Goal: Task Accomplishment & Management: Use online tool/utility

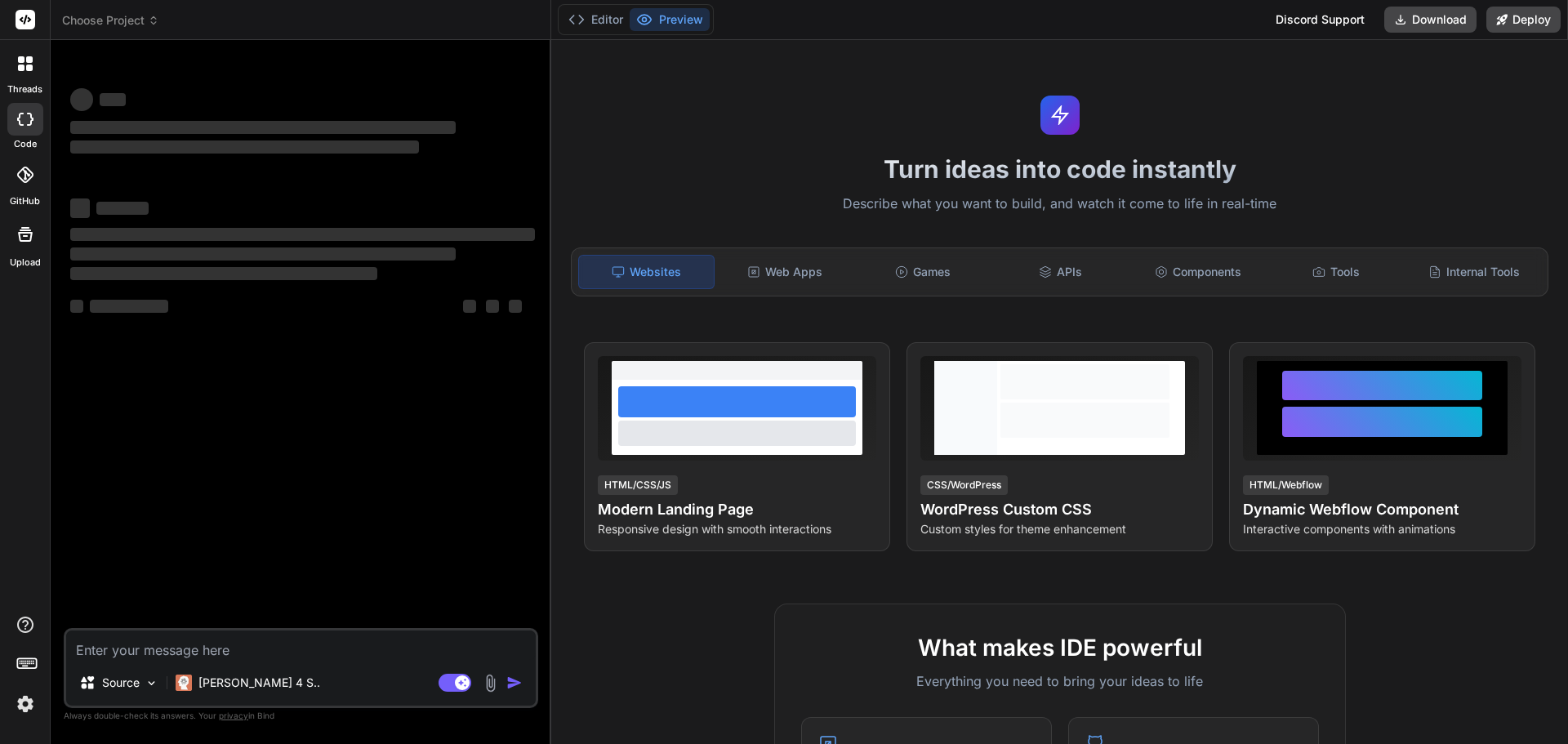
click at [31, 59] on icon at bounding box center [29, 59] width 6 height 6
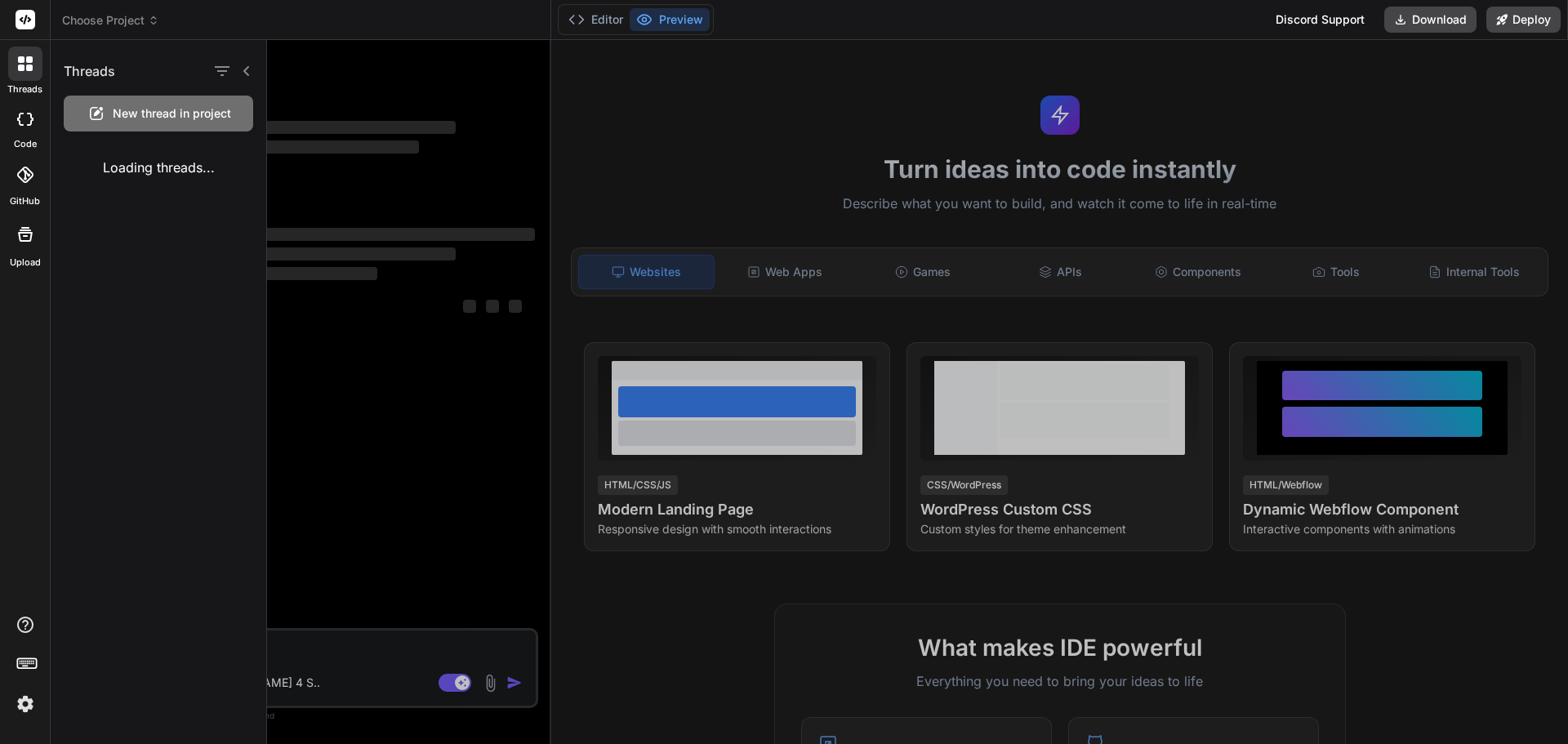
click at [154, 108] on span "New thread in project" at bounding box center [171, 114] width 118 height 16
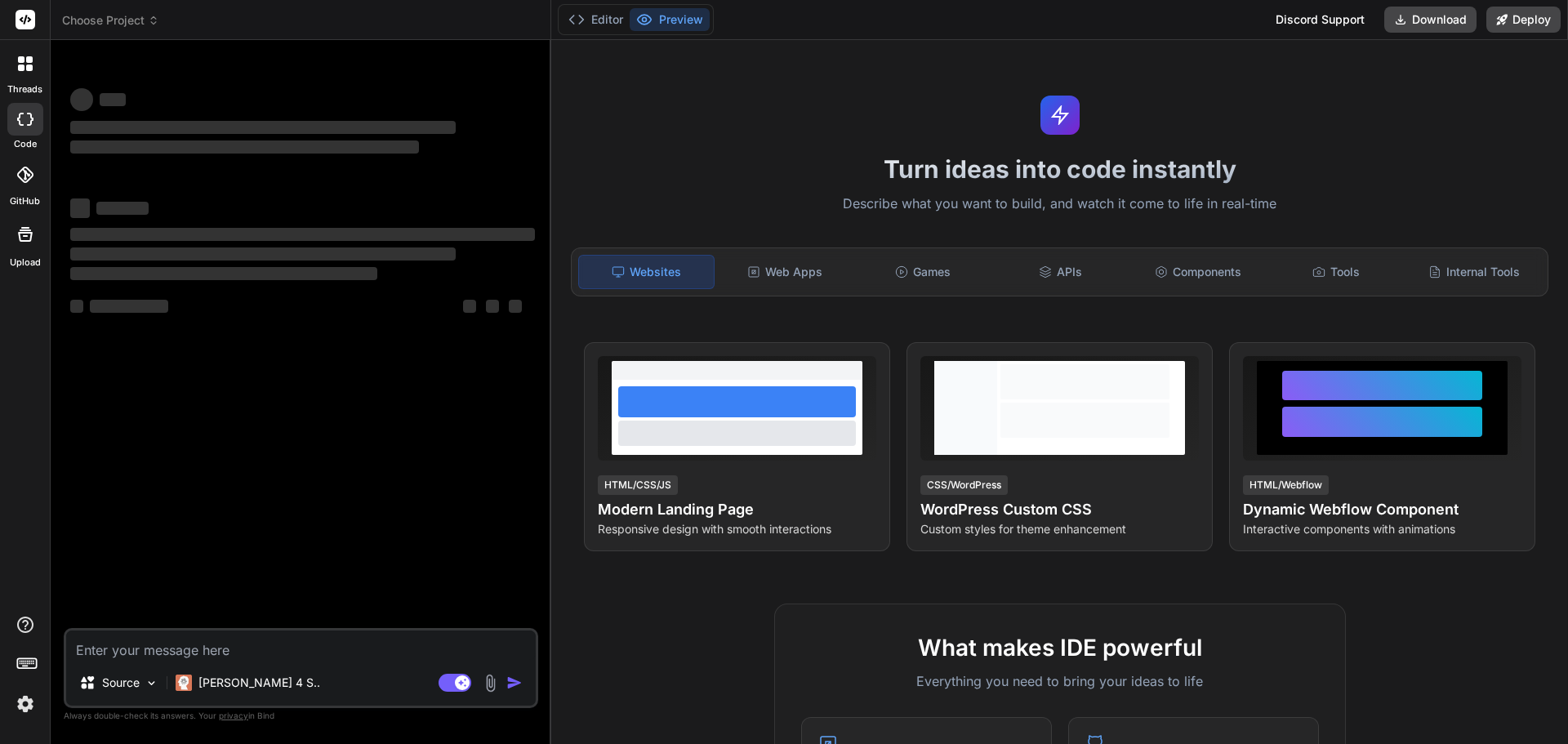
click at [208, 656] on textarea at bounding box center [300, 645] width 470 height 30
click at [215, 650] on textarea at bounding box center [300, 645] width 470 height 30
click at [488, 690] on img at bounding box center [490, 683] width 19 height 19
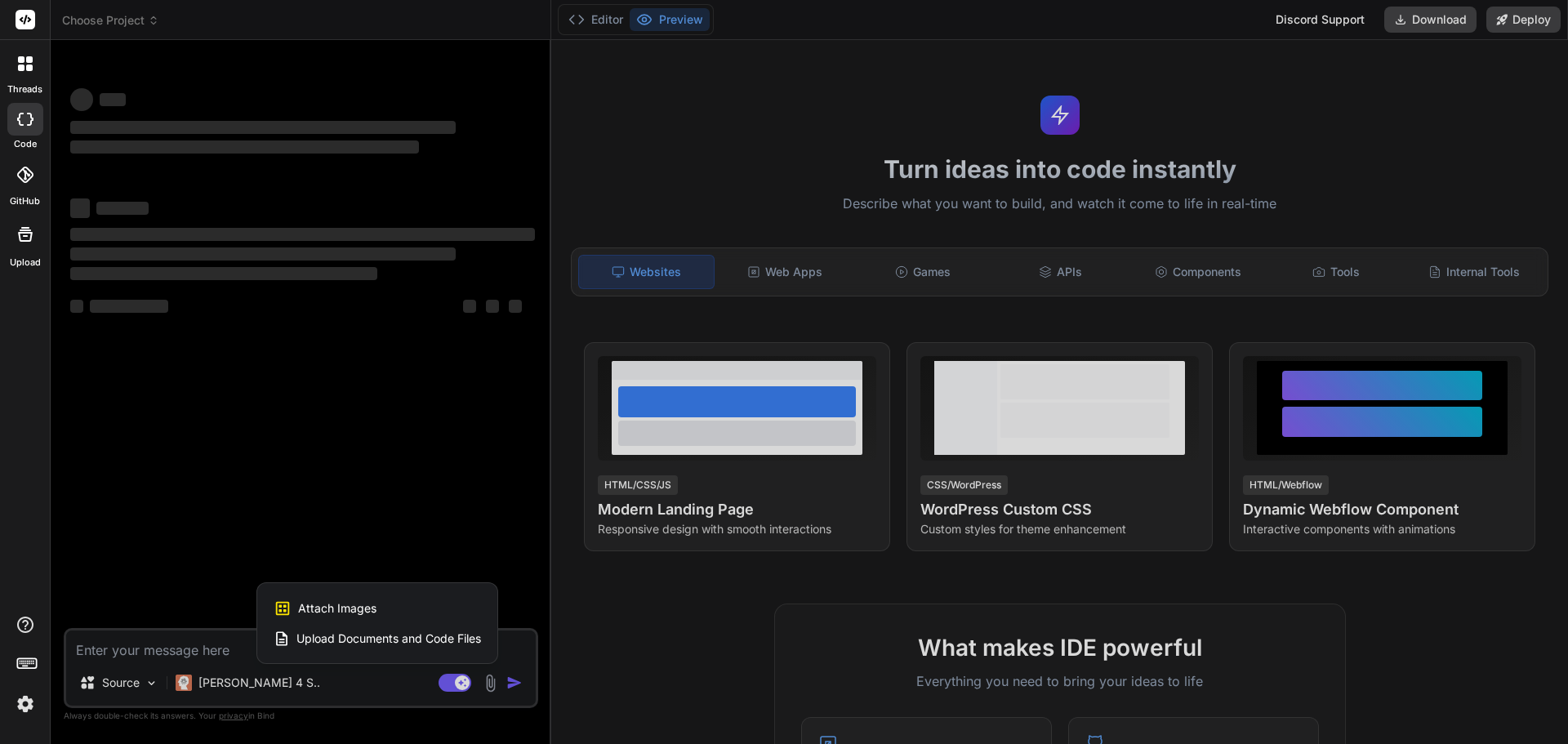
click at [318, 607] on span "Attach Images" at bounding box center [337, 609] width 78 height 16
type textarea "x"
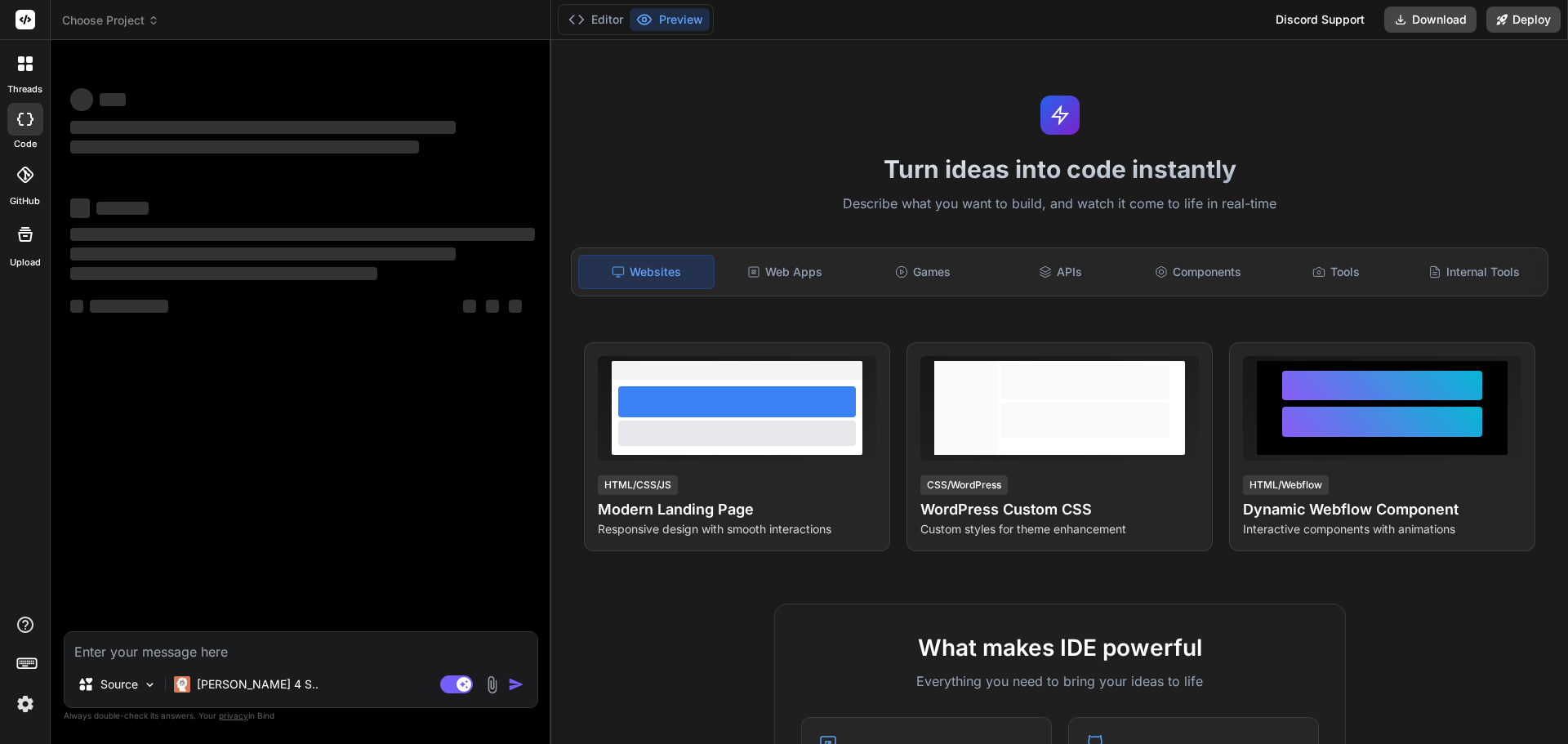
type input "C:\fakepath\Screenshot [DATE] 125418.png"
click at [157, 649] on textarea at bounding box center [301, 647] width 473 height 30
click at [140, 648] on textarea at bounding box center [301, 647] width 473 height 30
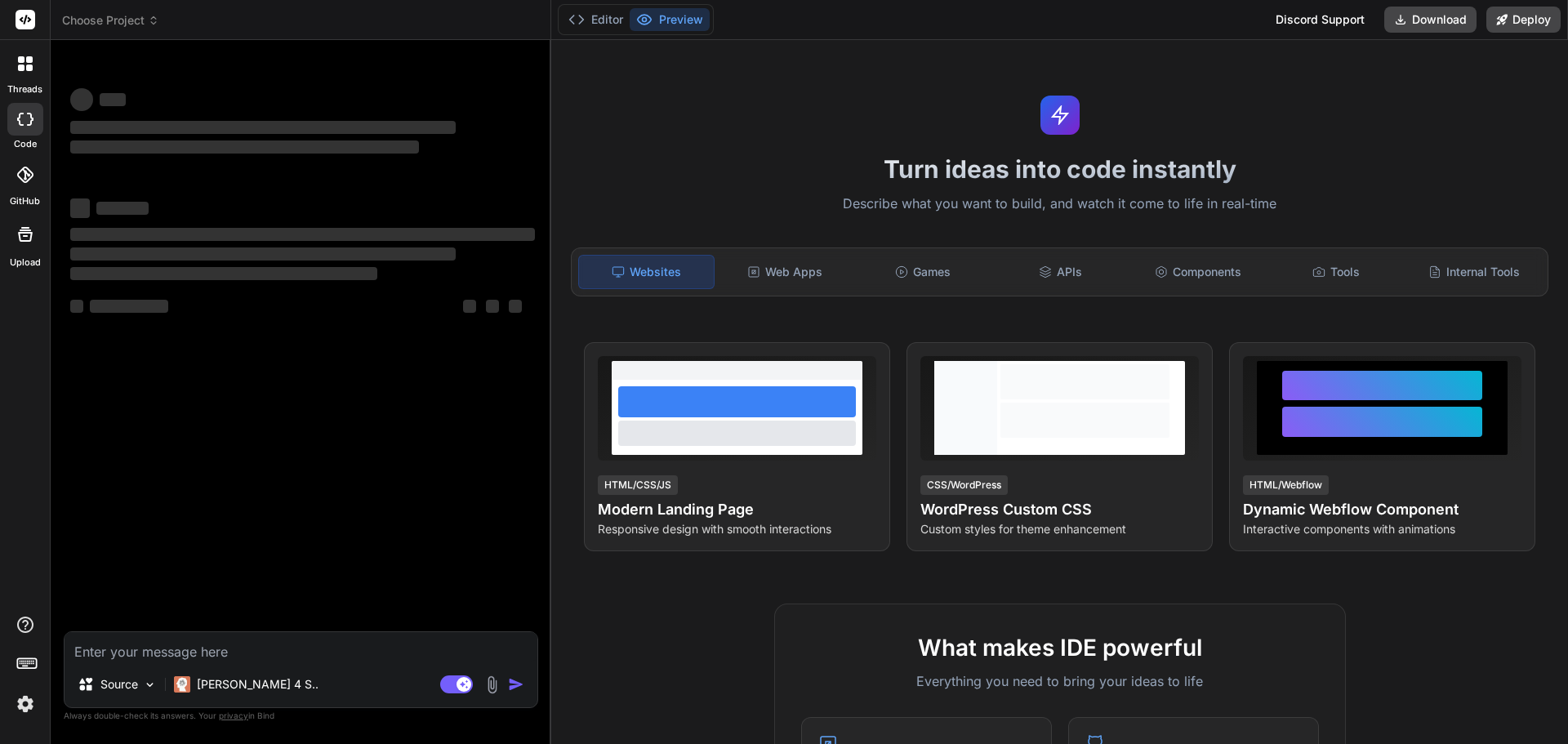
click at [497, 684] on img at bounding box center [492, 684] width 19 height 19
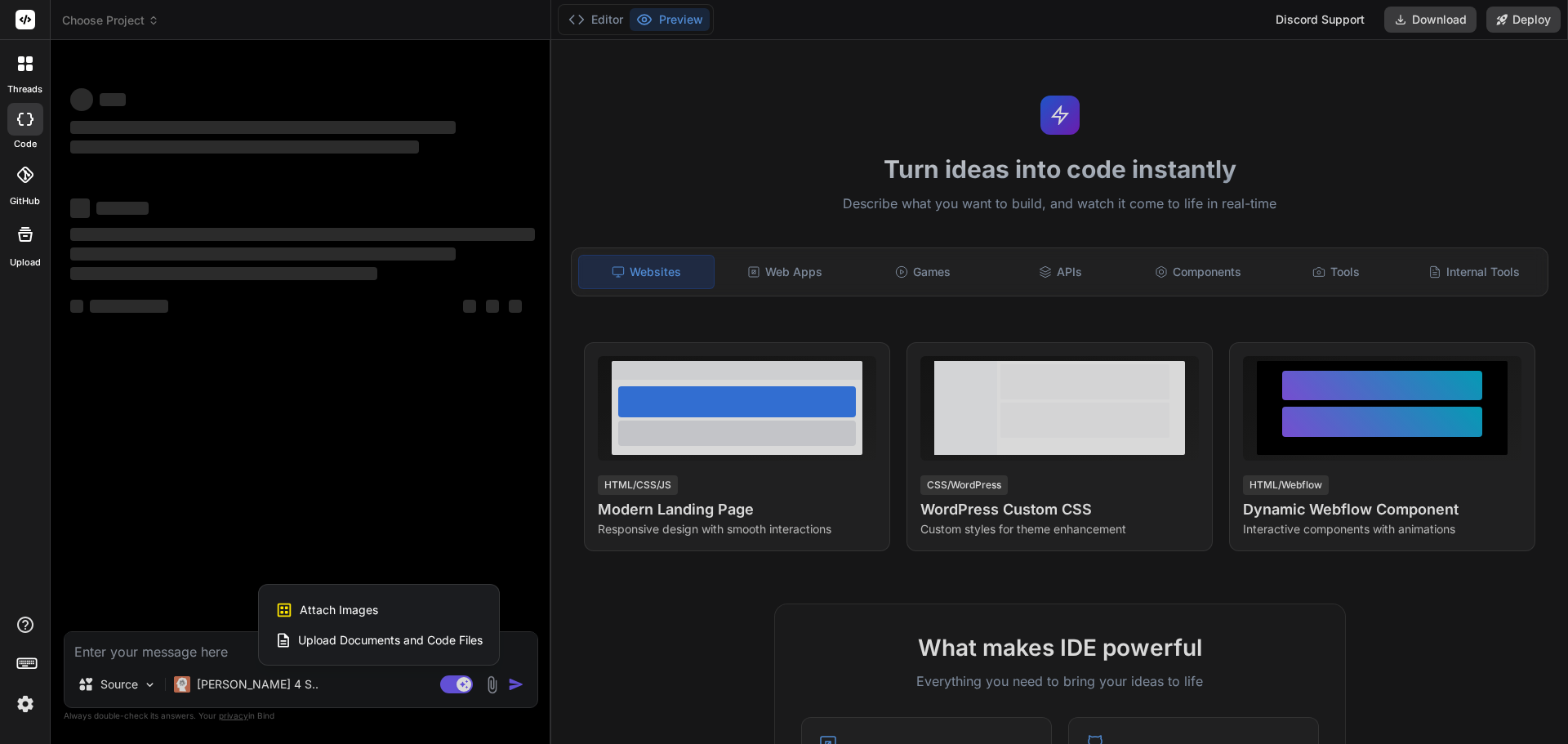
click at [373, 641] on span "Upload Documents and Code Files" at bounding box center [390, 640] width 185 height 16
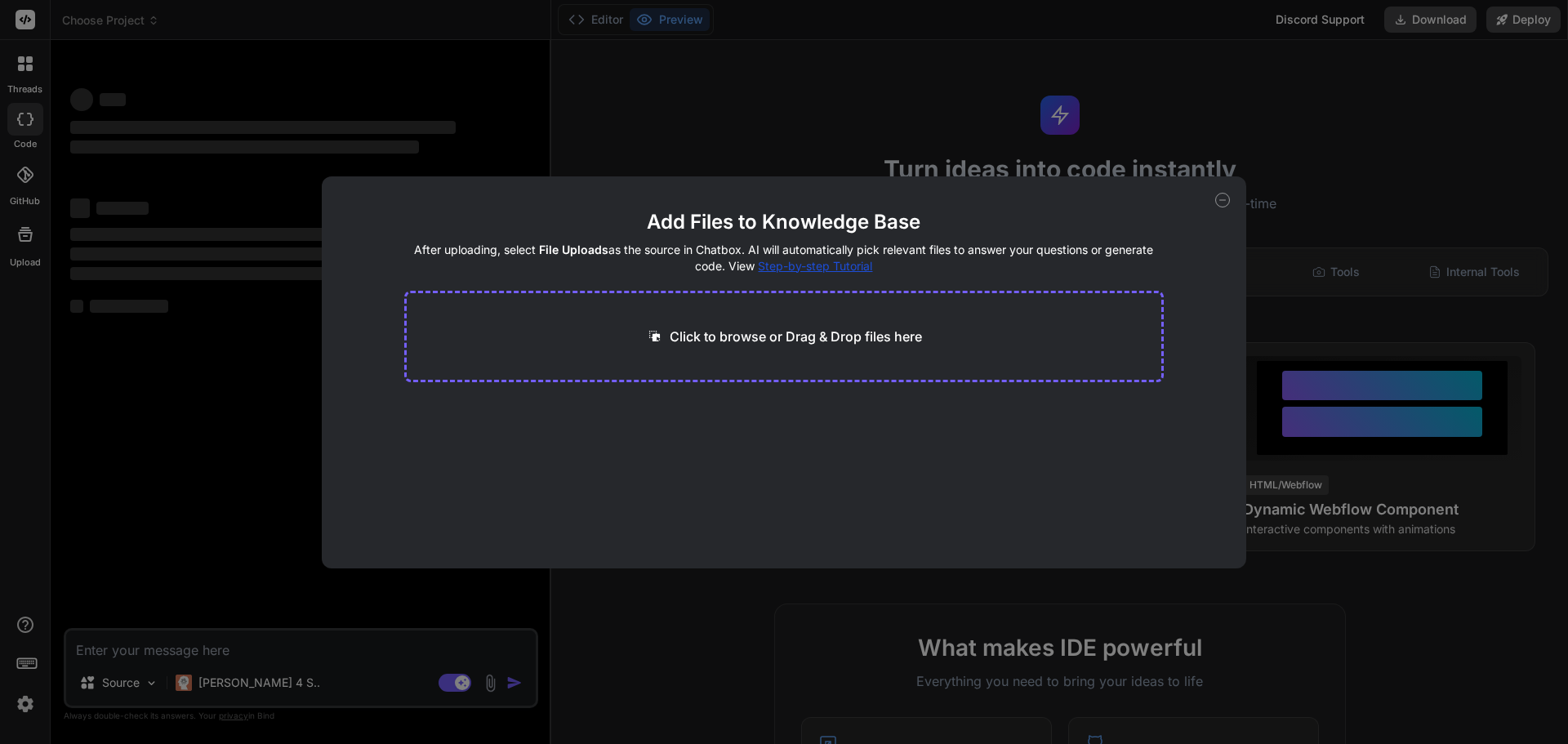
click at [224, 519] on div "Add Files to Knowledge Base After uploading, select File Uploads as the source …" at bounding box center [784, 372] width 1568 height 744
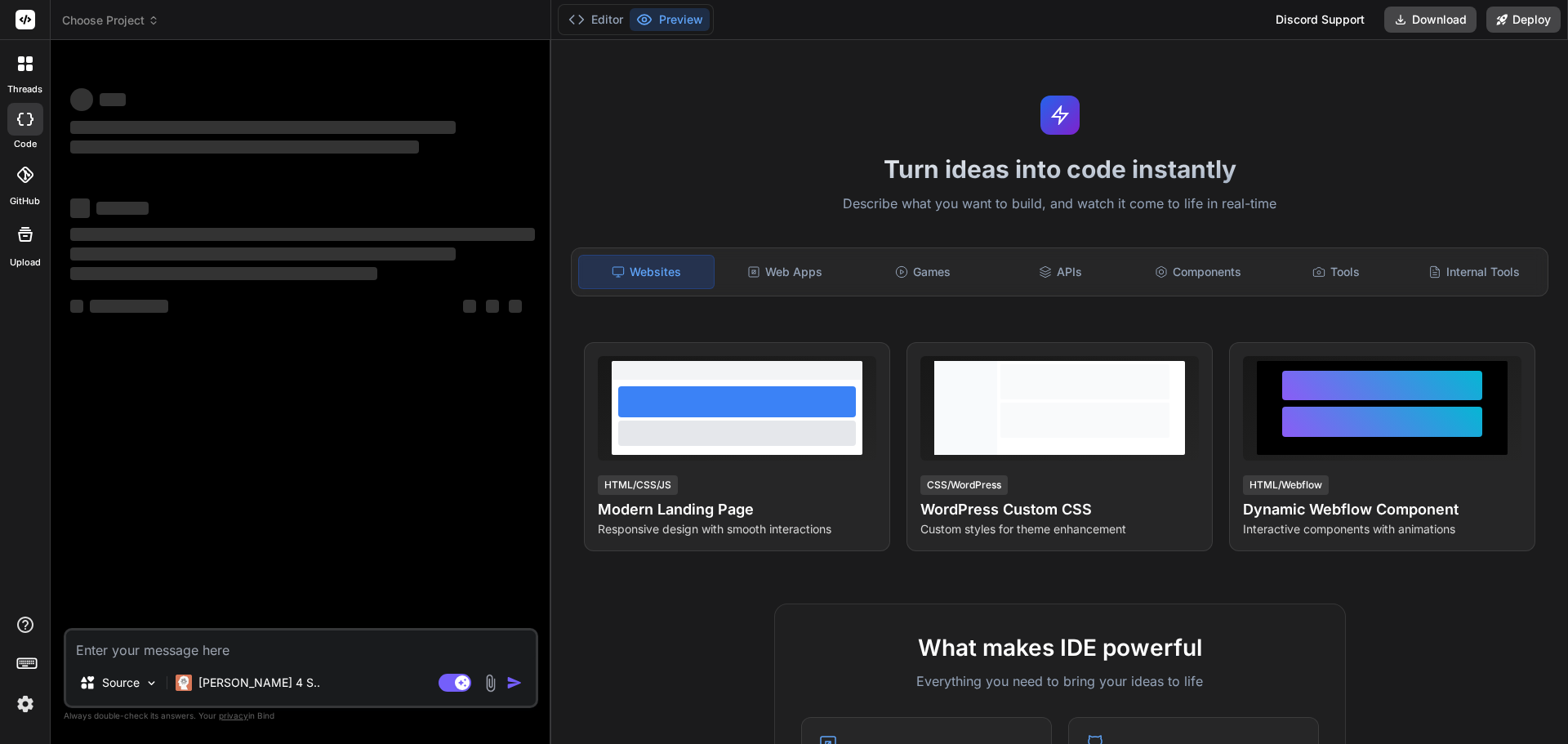
click at [491, 690] on img at bounding box center [490, 683] width 19 height 19
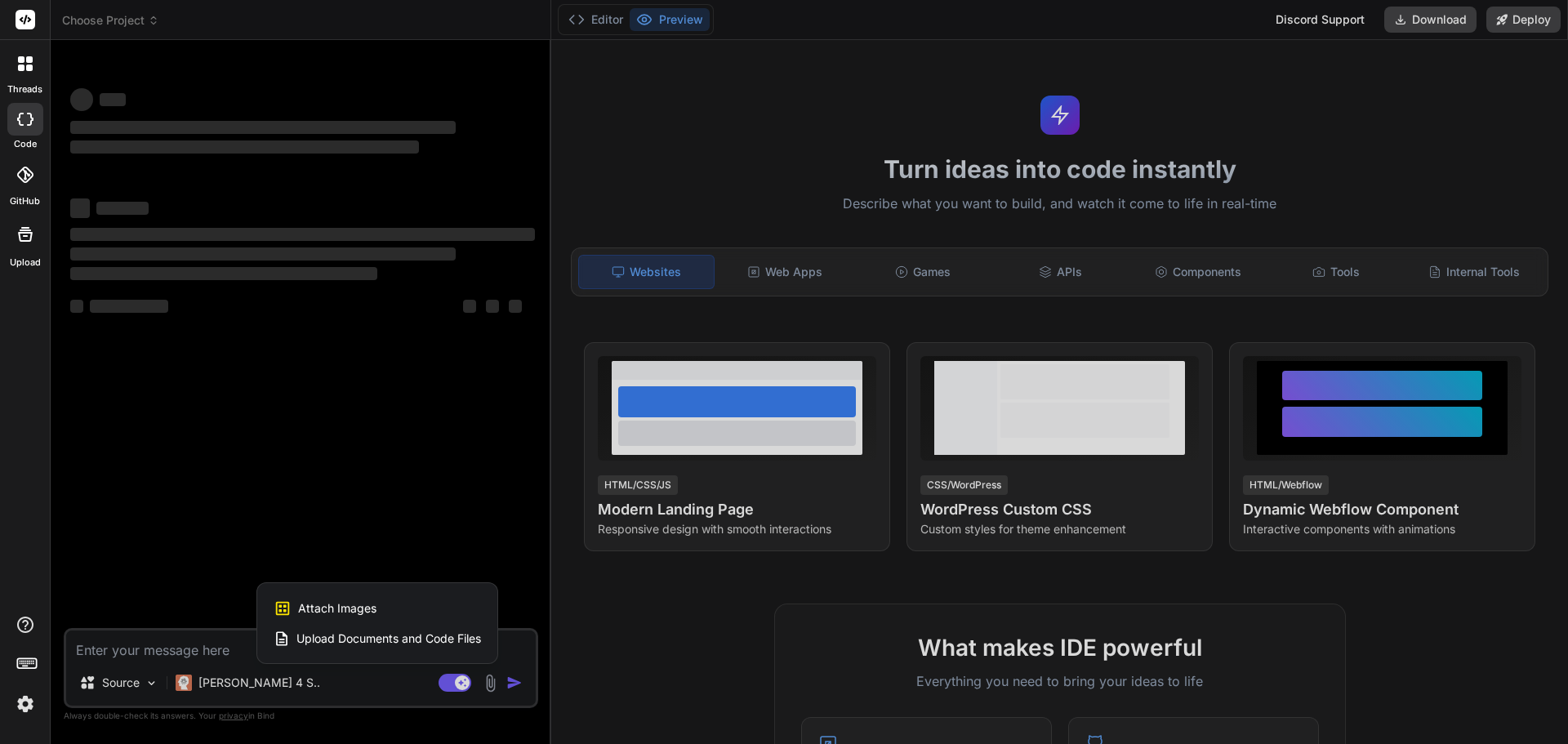
click at [341, 614] on span "Attach Images" at bounding box center [337, 609] width 78 height 16
type textarea "x"
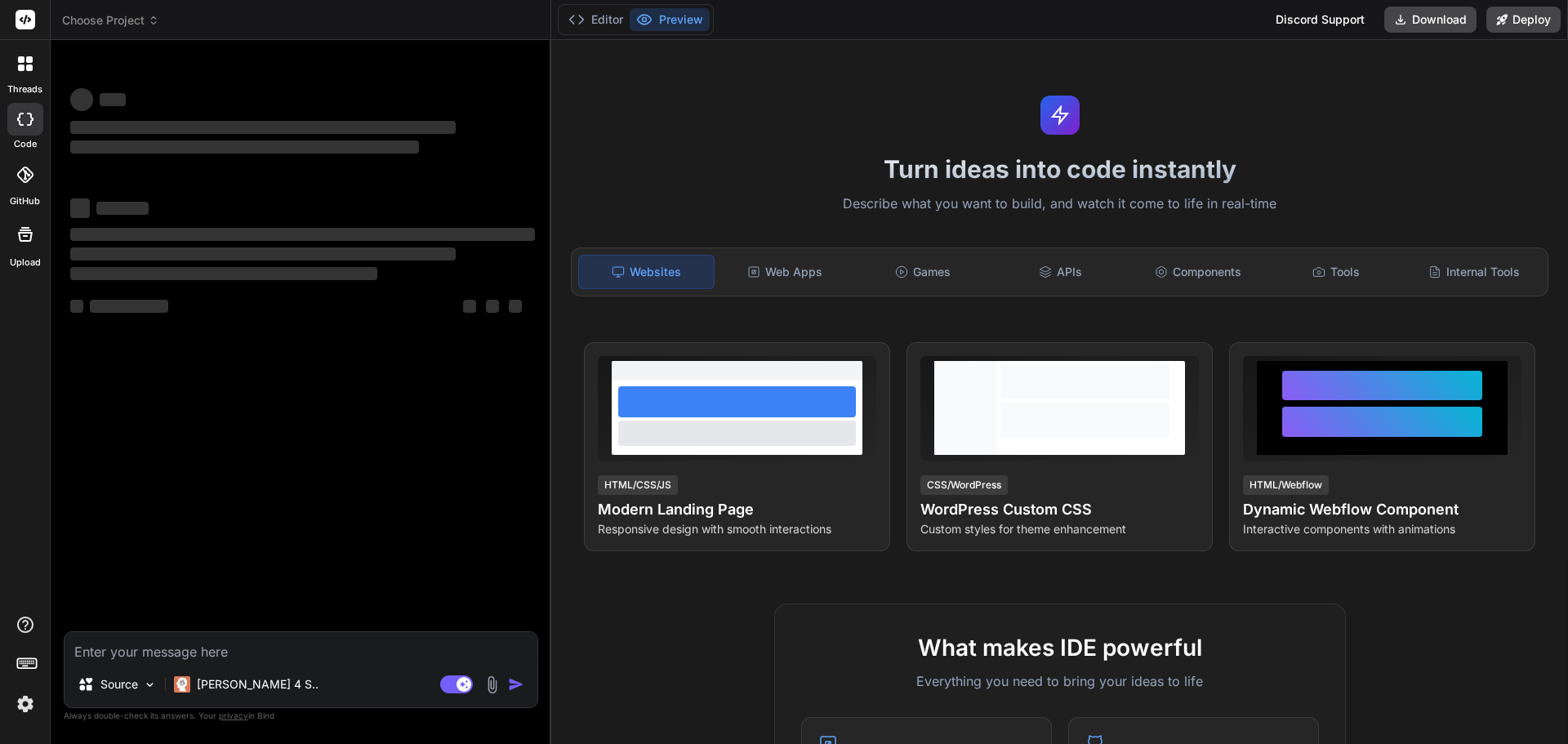
type input "C:\fakepath\Screenshot [DATE] 125418.png"
click at [208, 694] on div "[PERSON_NAME] 4 S.." at bounding box center [246, 684] width 158 height 32
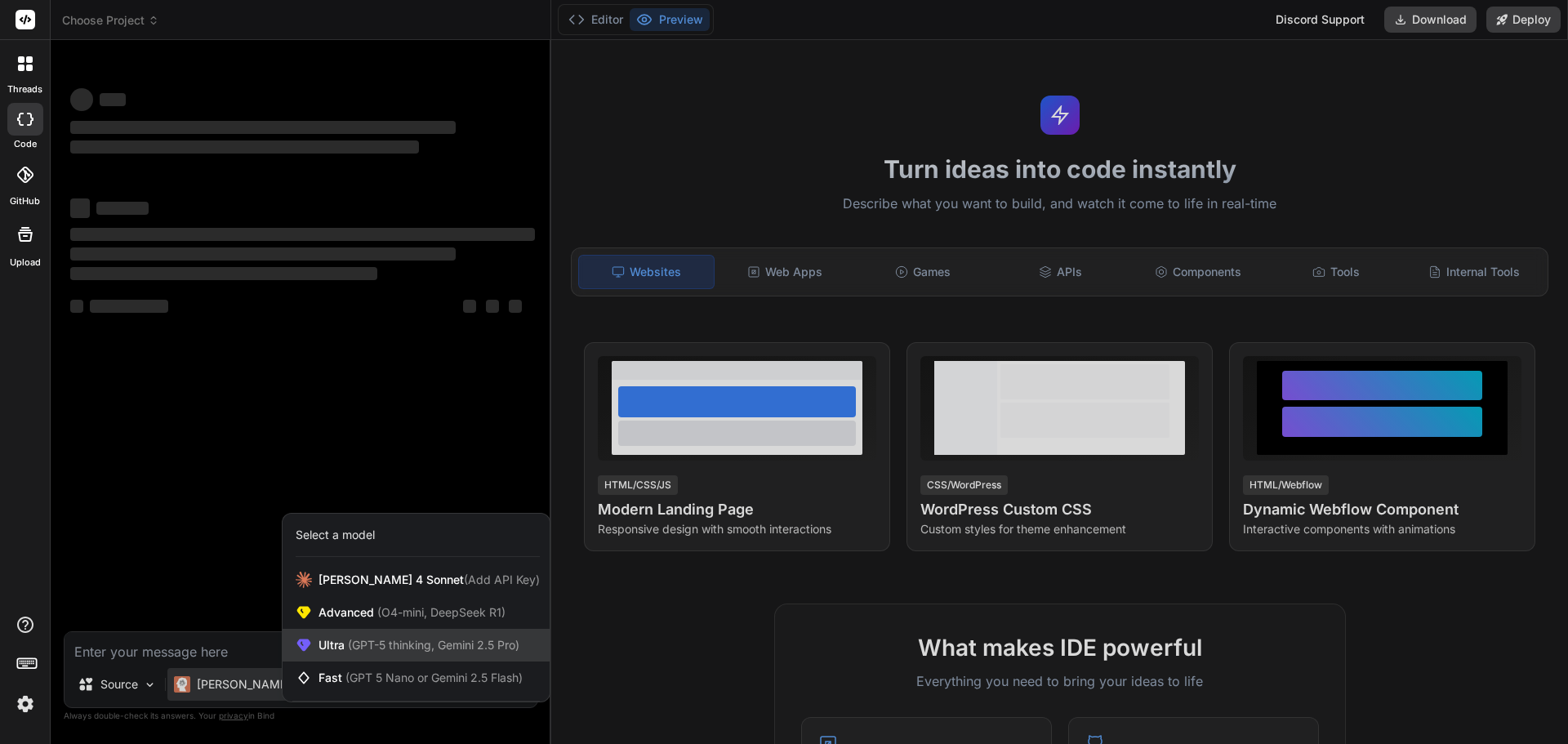
click at [323, 639] on span "Ultra (GPT-5 thinking, Gemini 2.5 Pro)" at bounding box center [419, 645] width 201 height 16
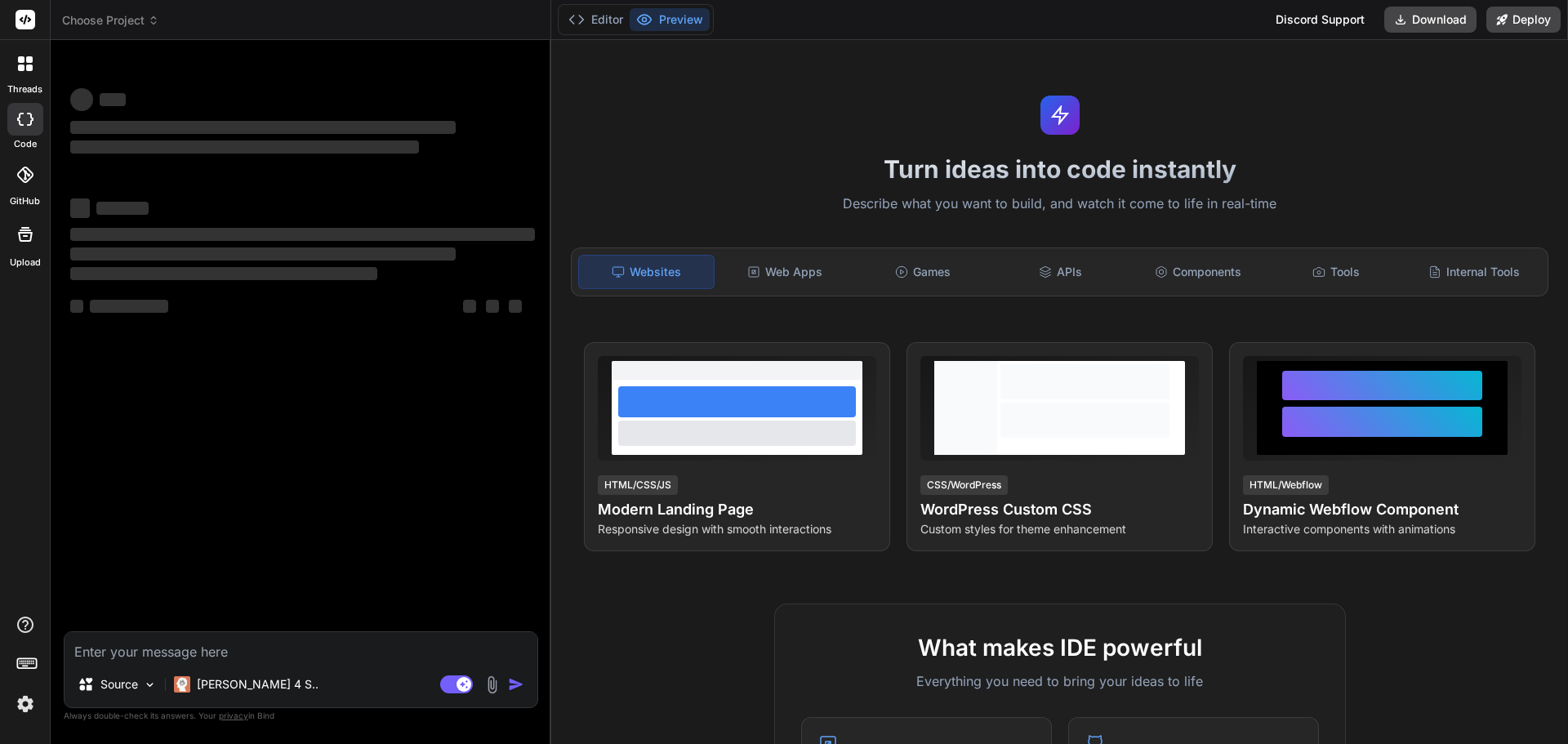
click at [163, 658] on textarea at bounding box center [301, 647] width 473 height 30
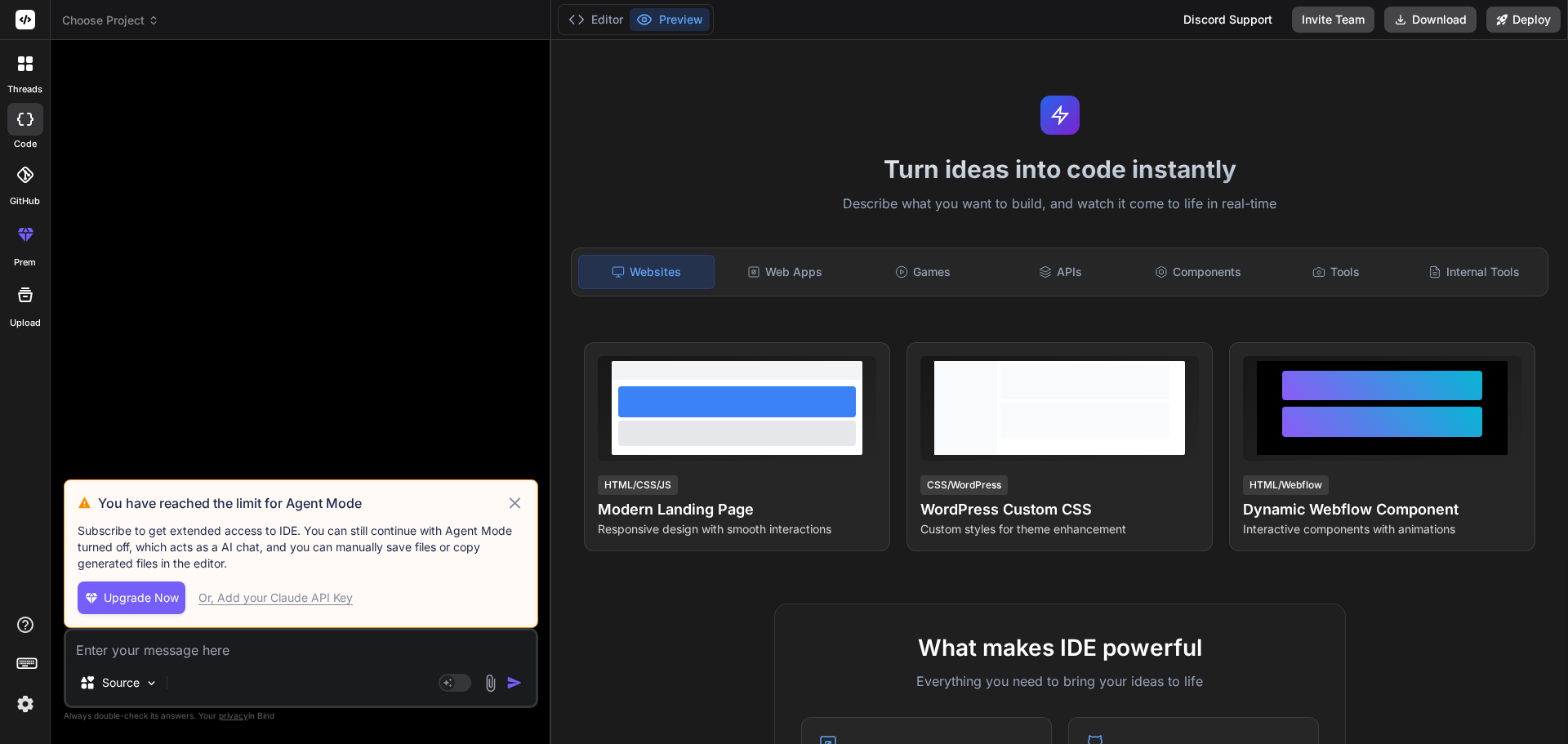
click at [521, 501] on icon at bounding box center [514, 503] width 19 height 20
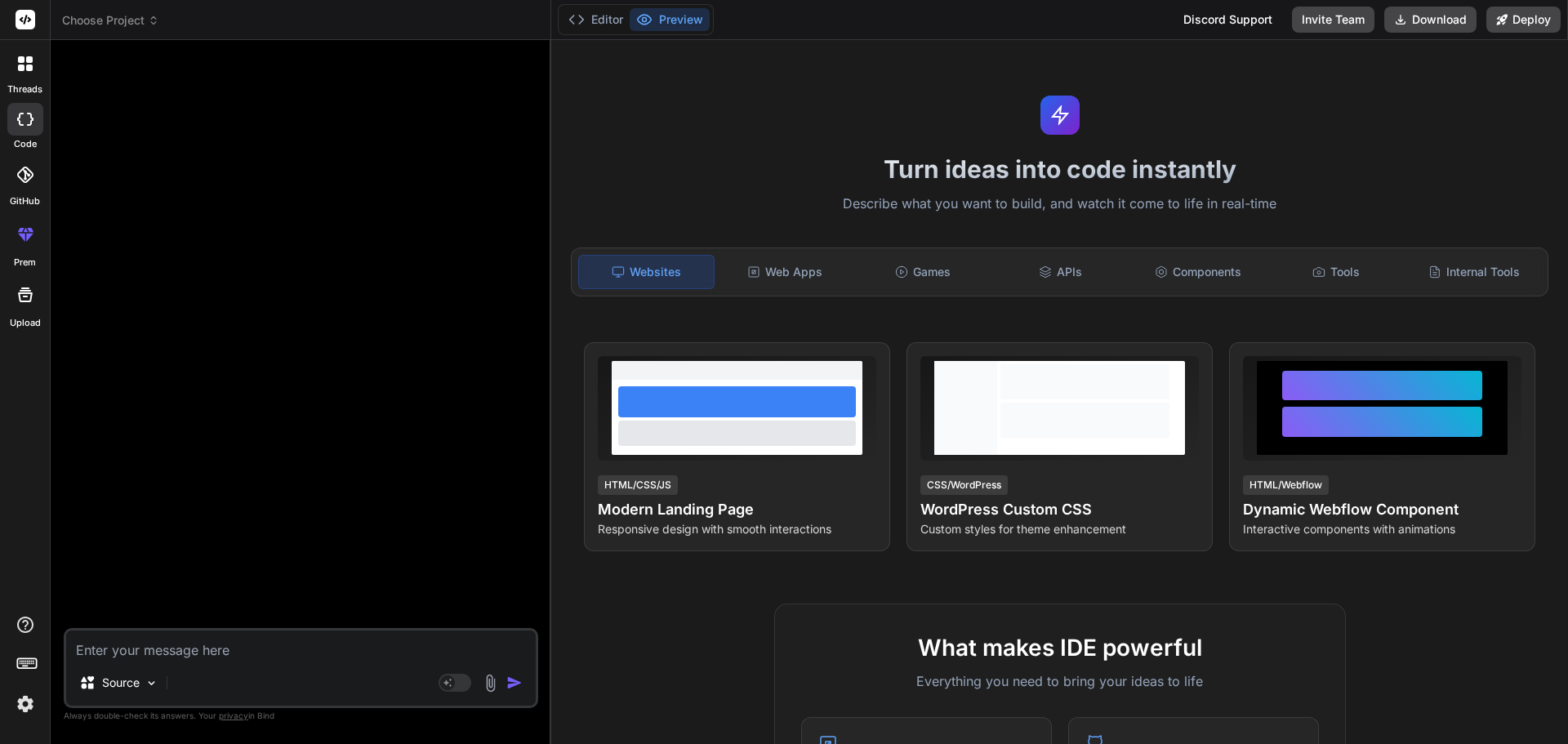
click at [493, 691] on img at bounding box center [490, 683] width 19 height 19
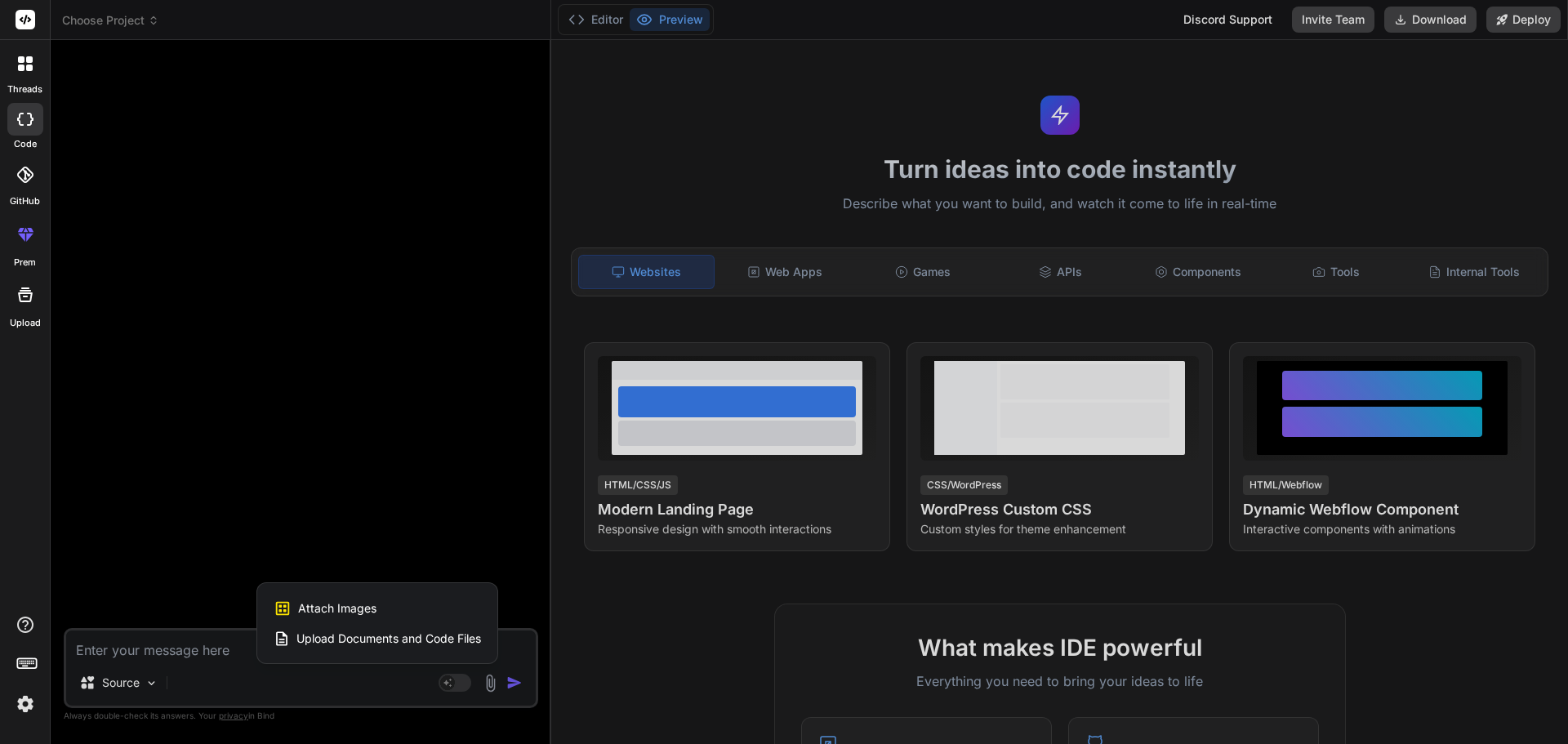
click at [450, 648] on div "Upload Documents and Code Files" at bounding box center [377, 638] width 208 height 30
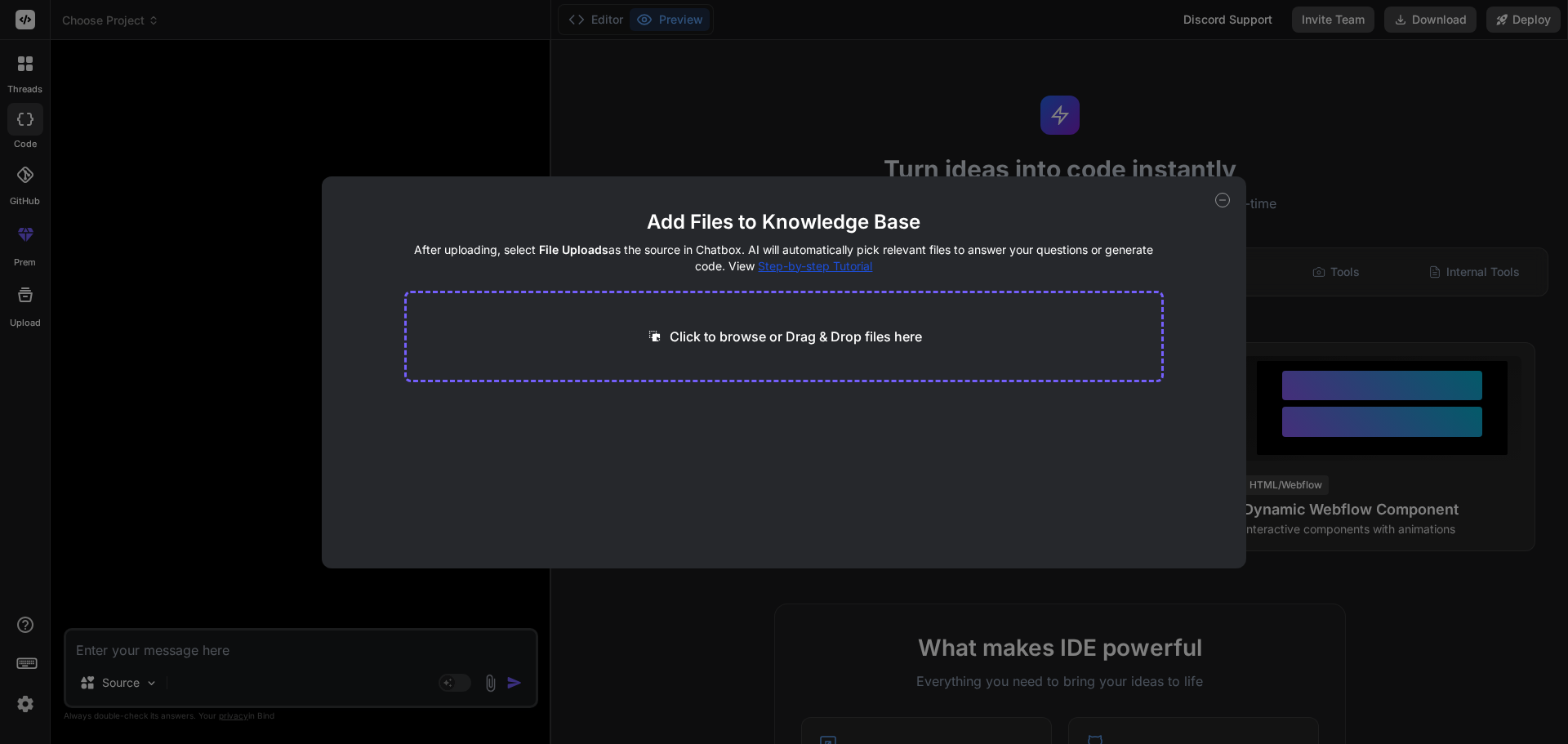
click at [402, 633] on div "Add Files to Knowledge Base After uploading, select File Uploads as the source …" at bounding box center [784, 372] width 1568 height 744
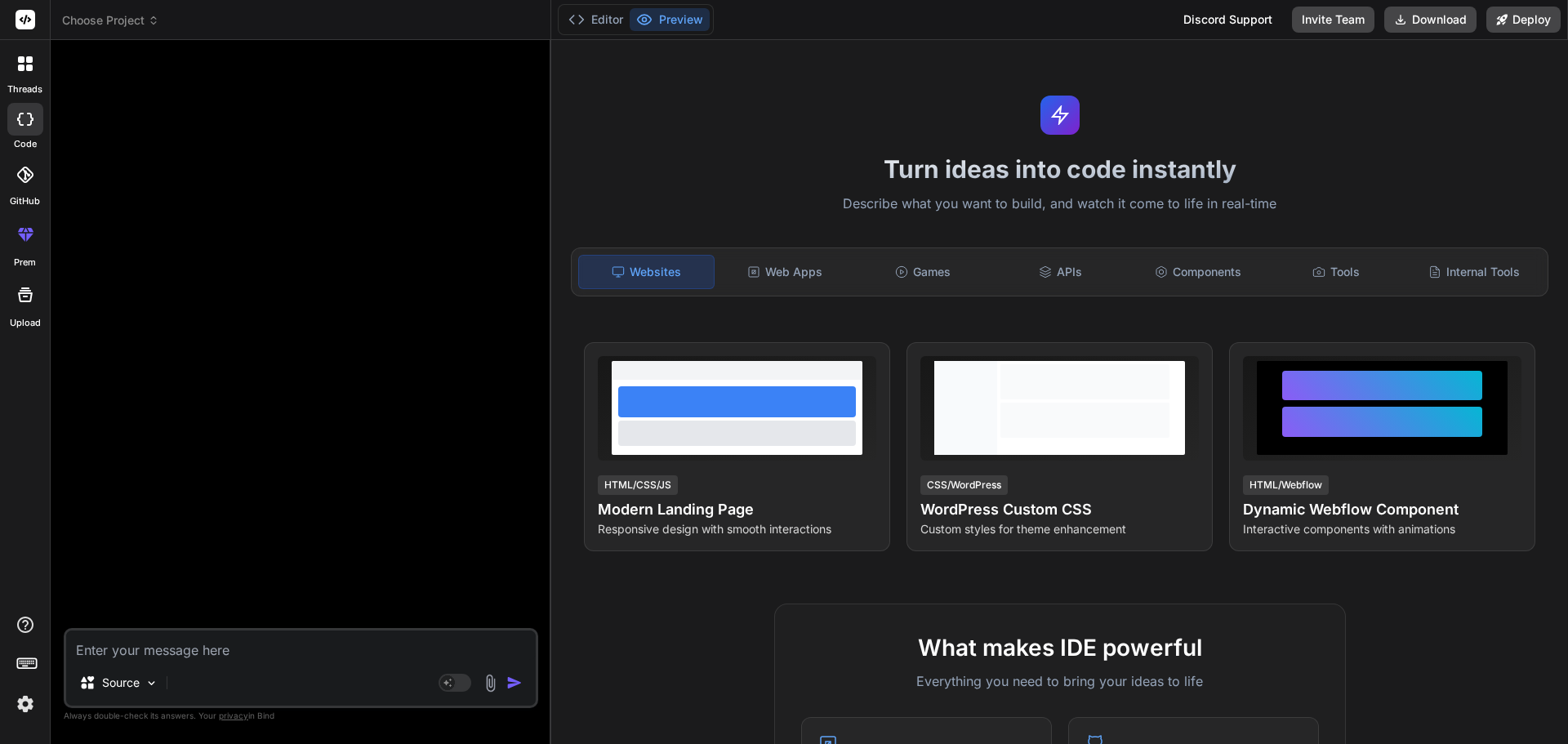
click at [493, 687] on img at bounding box center [490, 683] width 19 height 19
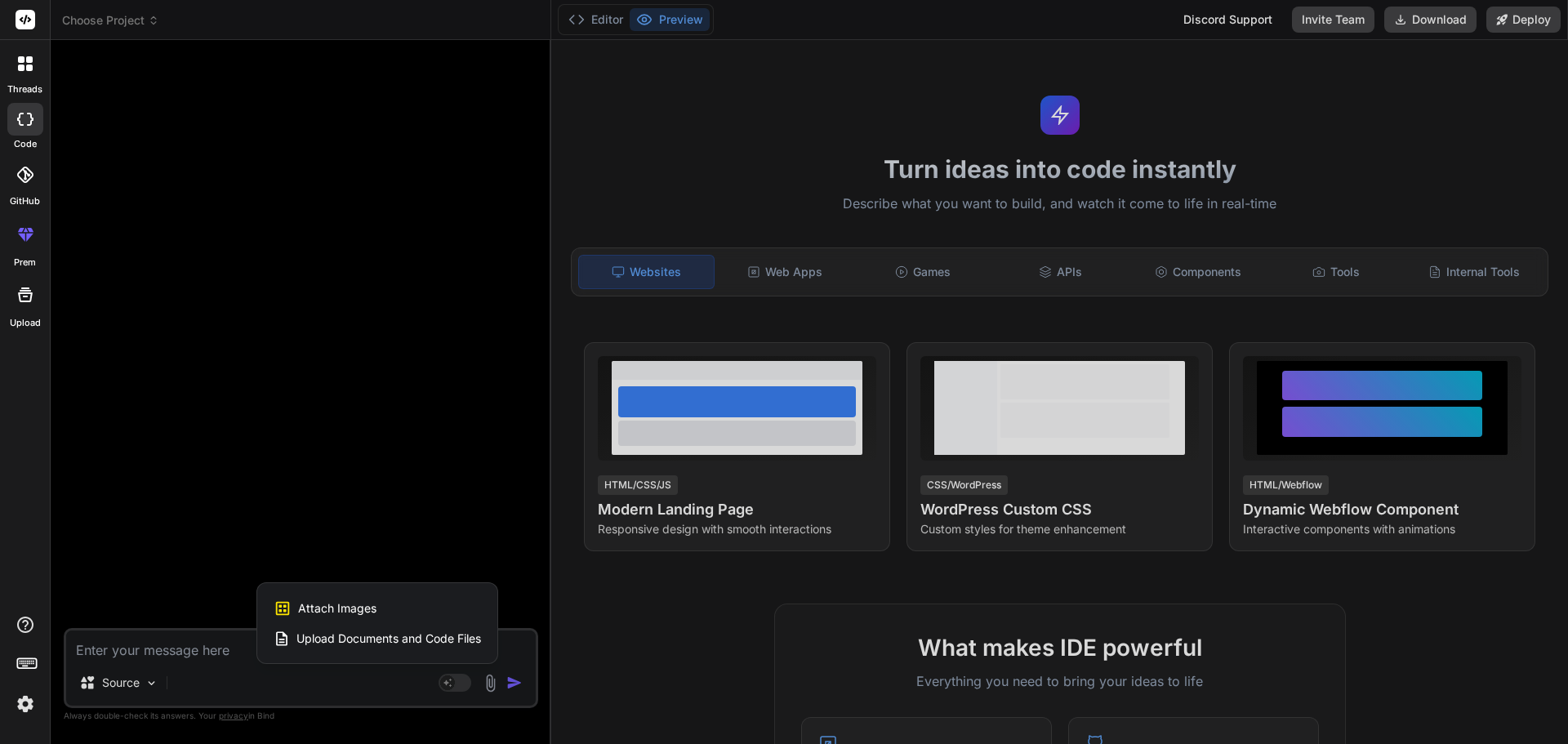
click at [436, 601] on div "Attach Images Image attachments are only supported in Claude and Gemini models." at bounding box center [377, 608] width 208 height 31
type textarea "x"
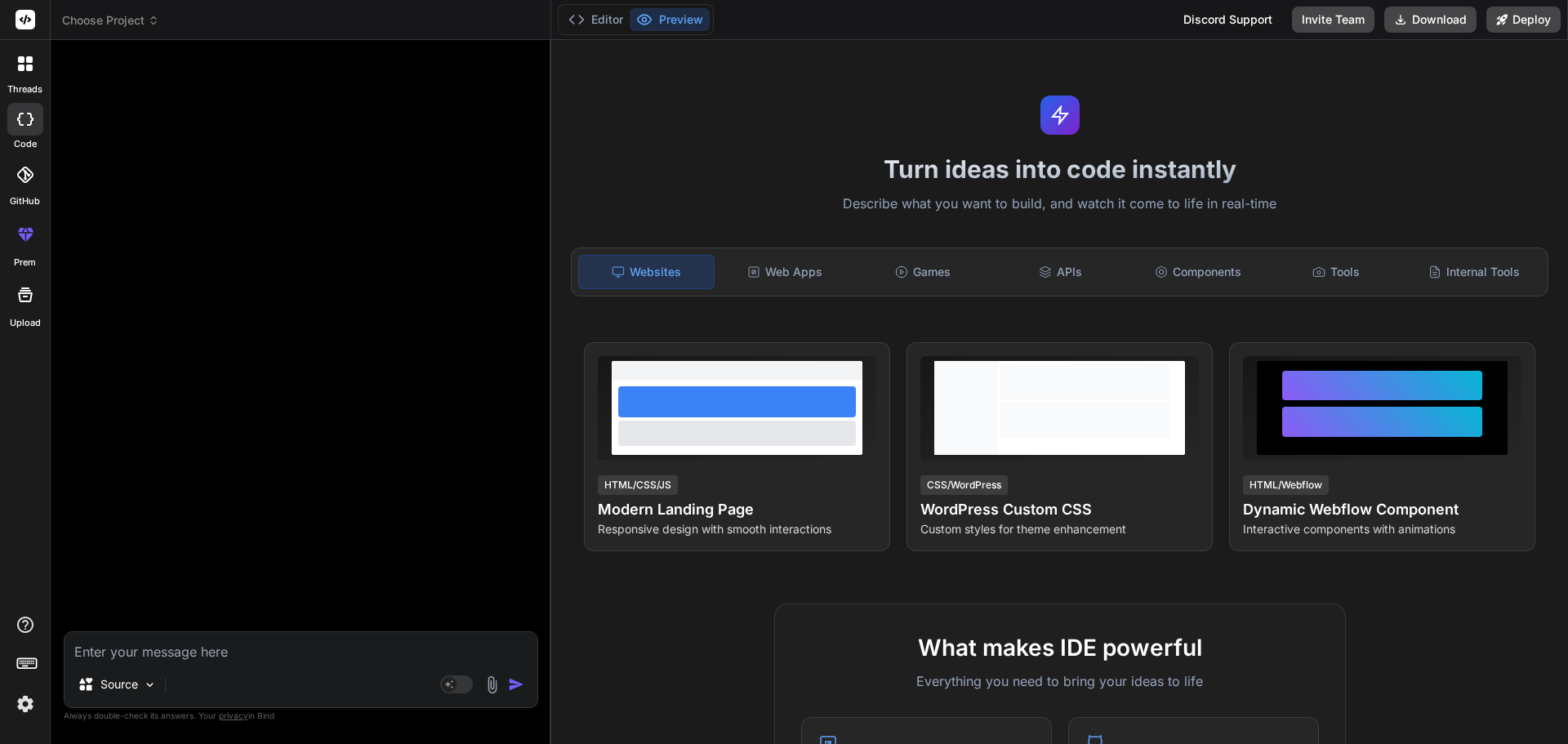
type input "C:\fakepath\Screenshot [DATE] 125418.png"
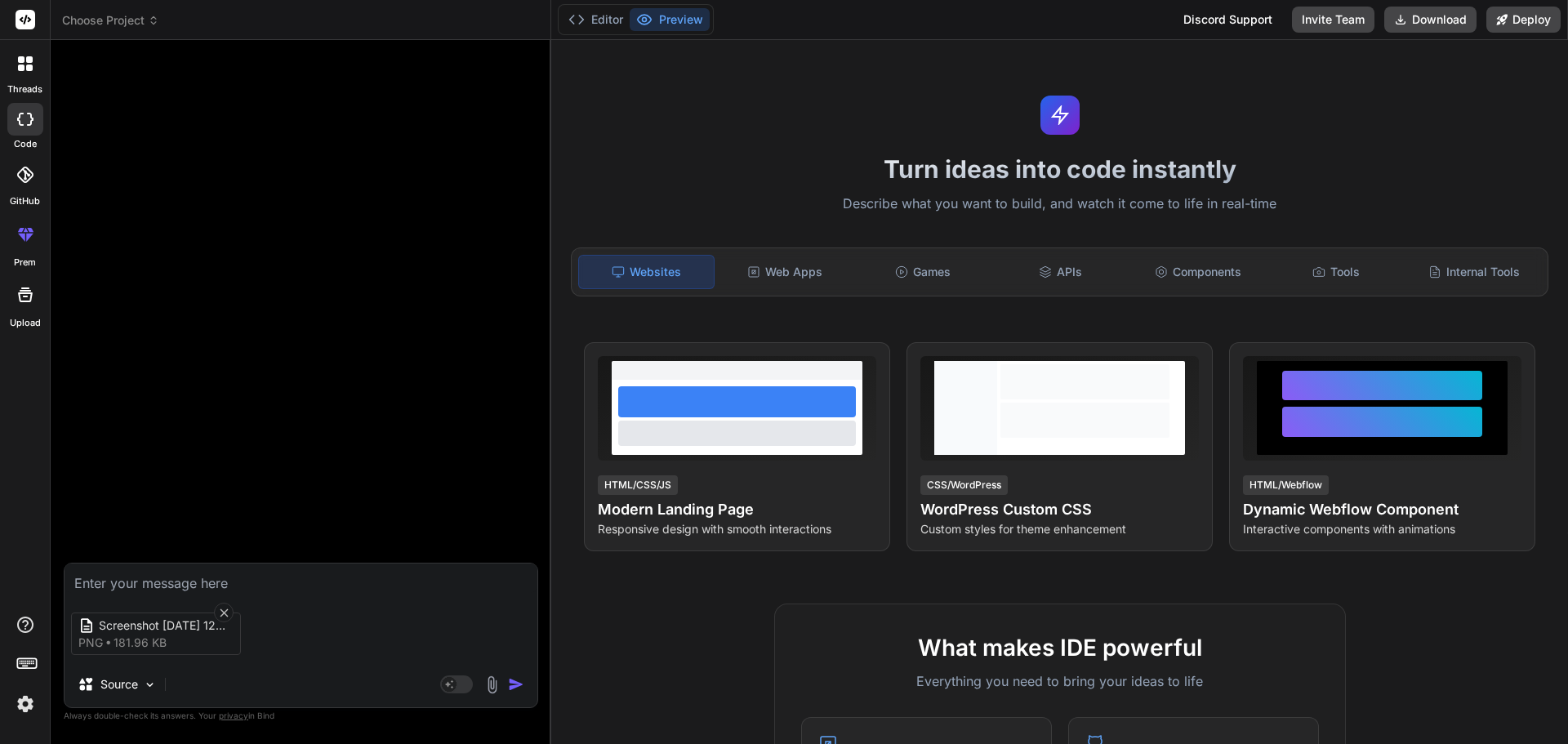
type textarea "x"
click at [151, 591] on div "Screenshot [DATE] 125418 png 181.96 KB Source Agent Mode. When this toggle is a…" at bounding box center [301, 635] width 475 height 145
click at [152, 575] on textarea at bounding box center [301, 578] width 473 height 30
paste textarea "به عنوان یک متخصص حوزه web developer , ui, ux میخوام که این طراحی با تمام جزئیا…"
type textarea "به عنوان یک متخصص حوزه web developer , ui, ux میخوام که این طراحی با تمام جزئیا…"
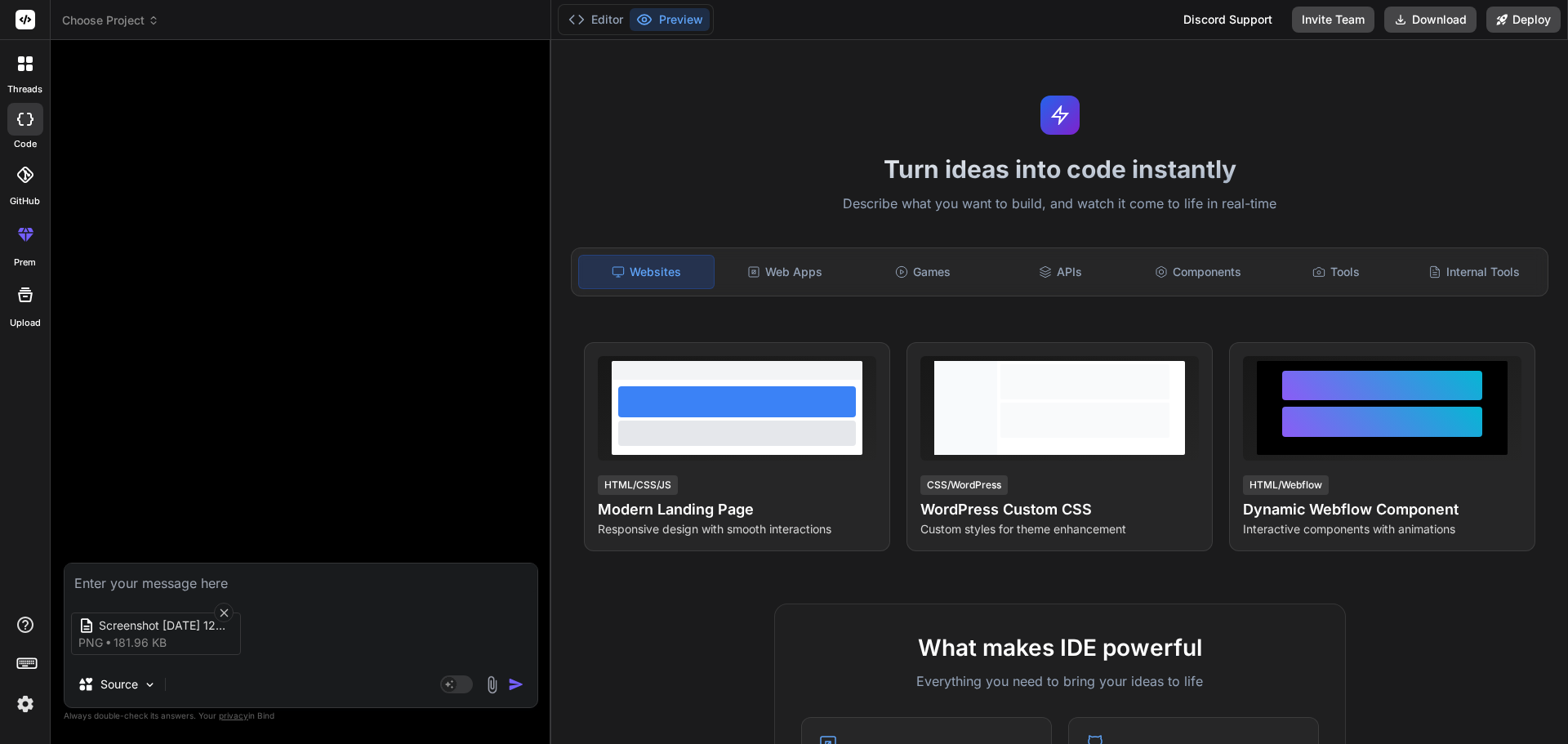
type textarea "x"
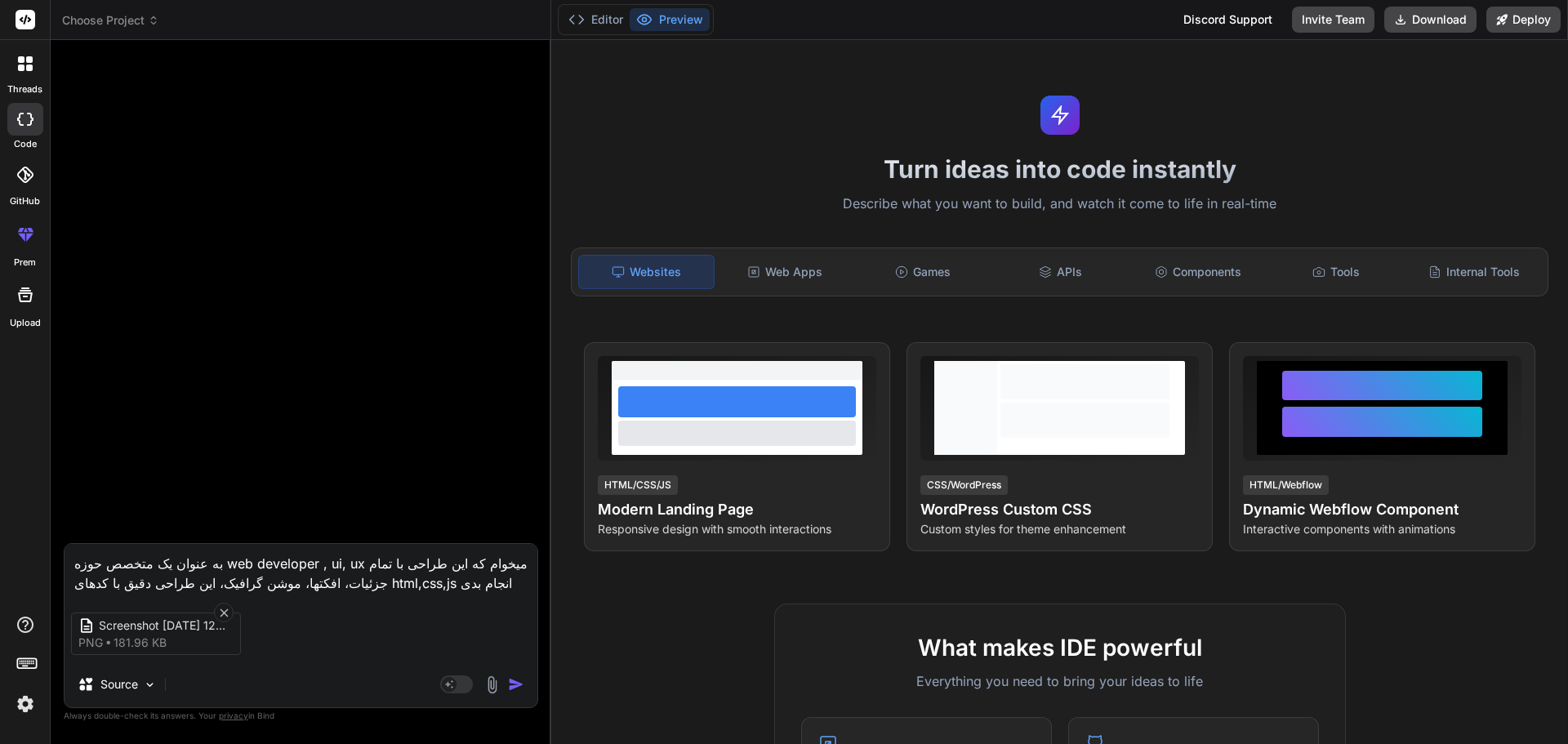
type textarea "به عنوان یک متخصص حوزه web developer , ui, ux میخوام که این طراحی با تمام جزئیا…"
click at [519, 686] on img "button" at bounding box center [516, 684] width 16 height 16
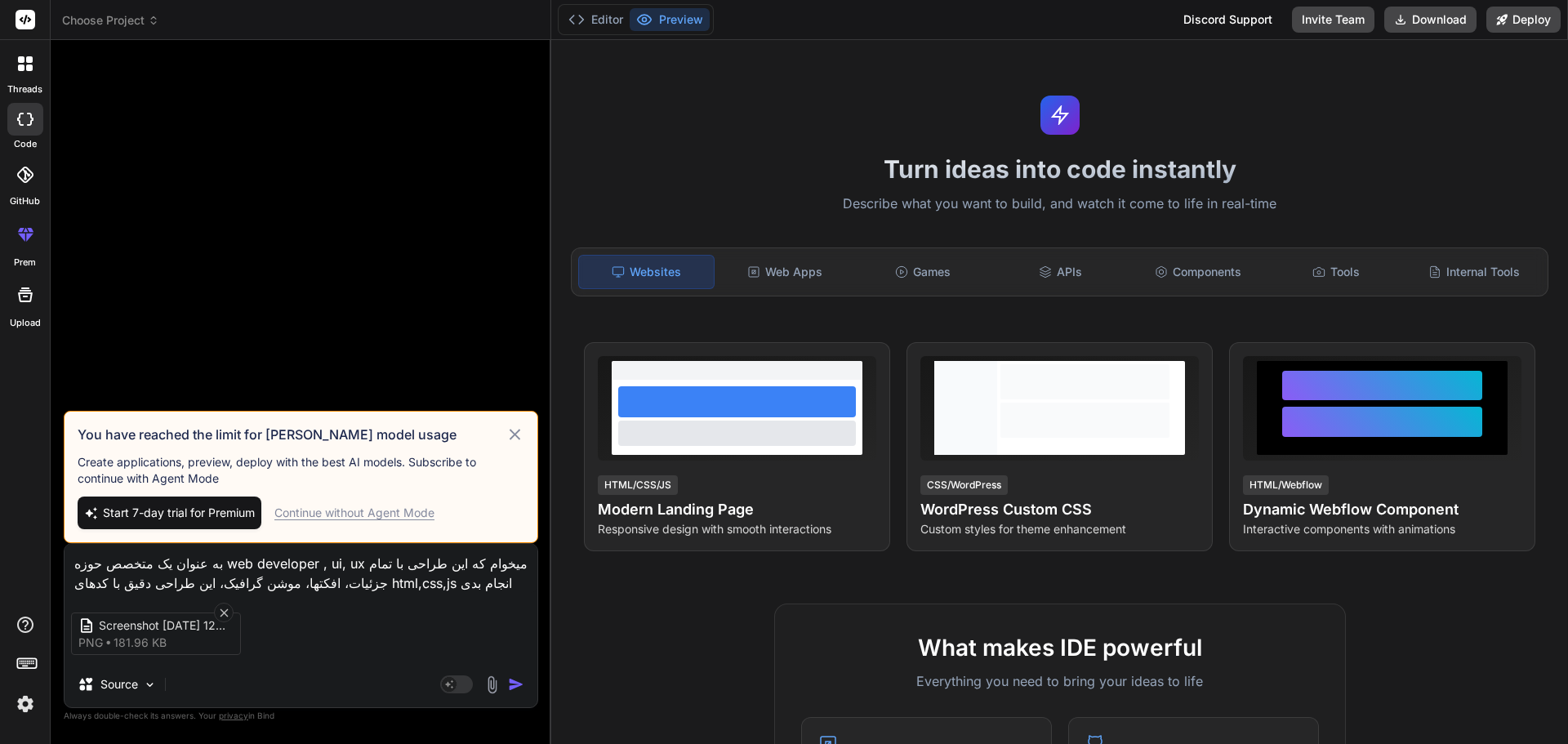
click at [374, 514] on div "Continue without Agent Mode" at bounding box center [354, 513] width 160 height 16
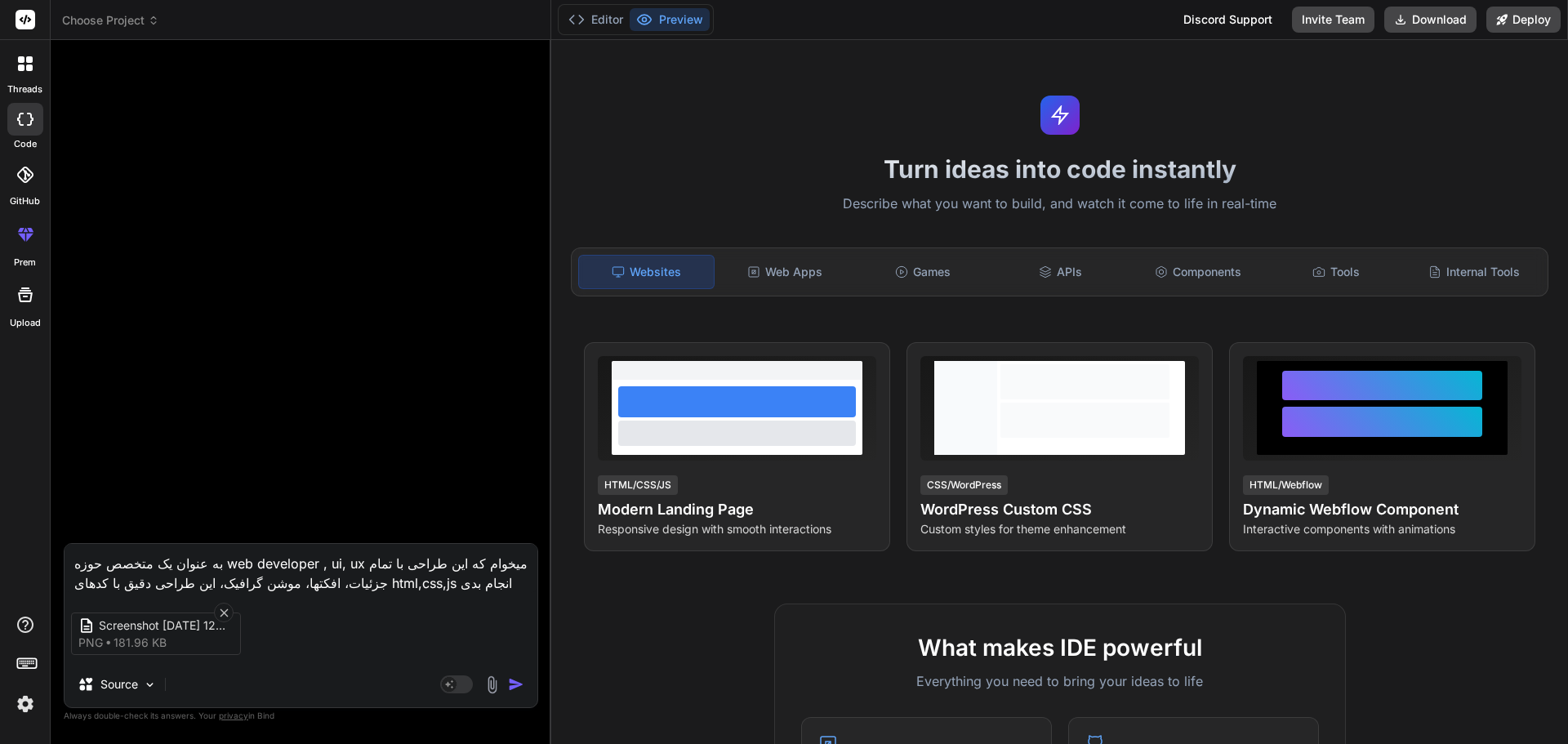
click at [516, 685] on img "button" at bounding box center [516, 684] width 16 height 16
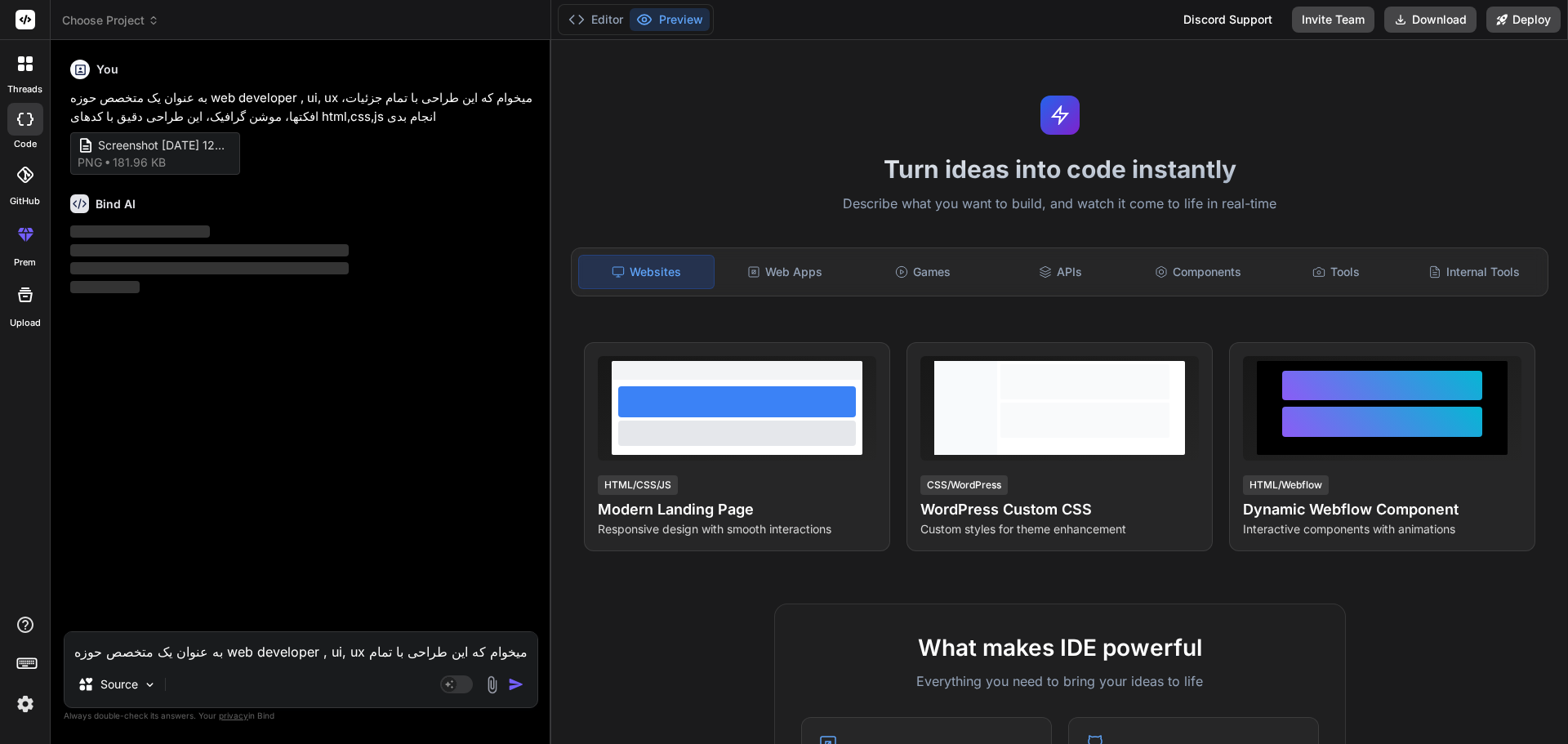
click at [296, 510] on div "You به عنوان یک متخصص حوزه web developer , ui, ux میخوام که این طراحی با تمام ج…" at bounding box center [302, 342] width 471 height 578
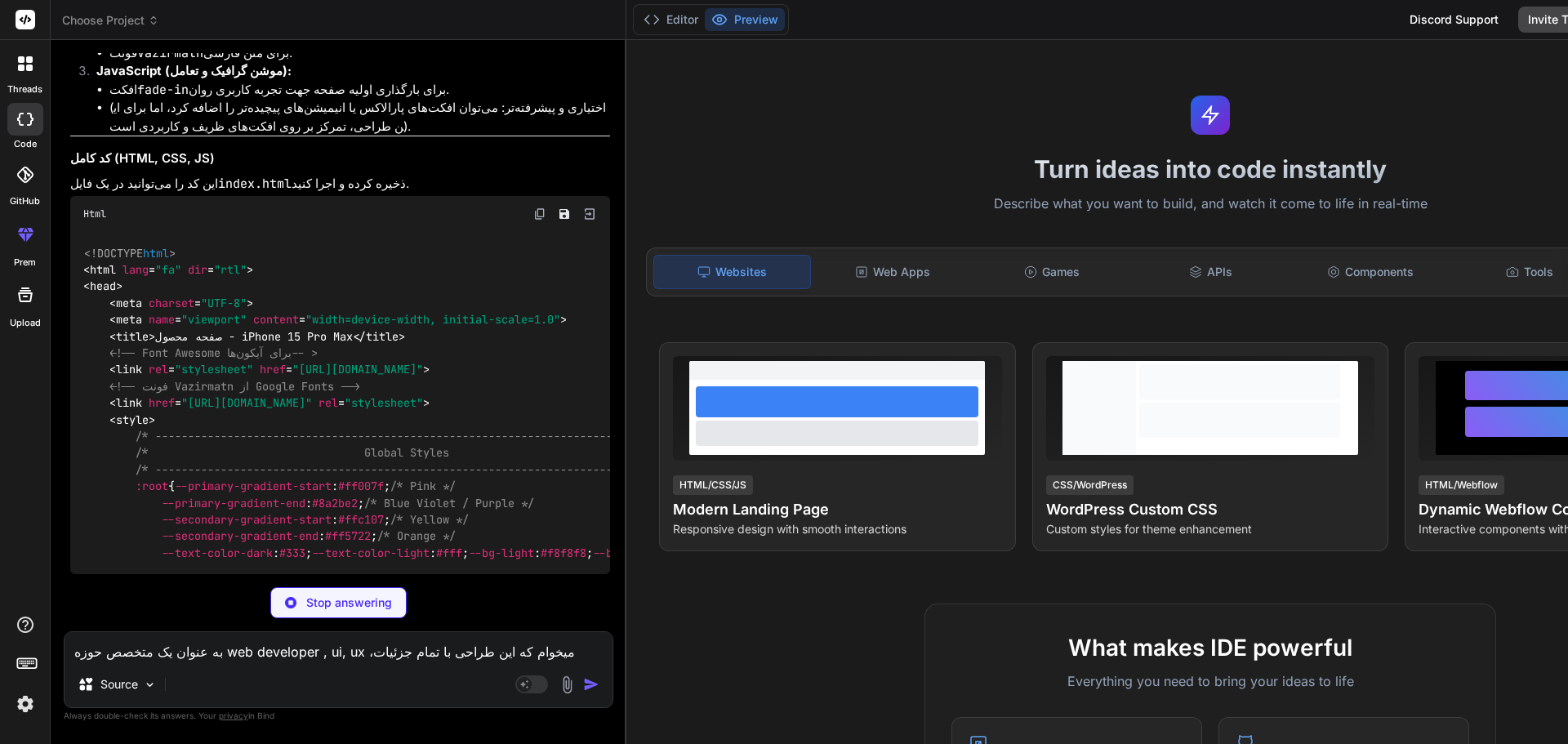
scroll to position [651, 0]
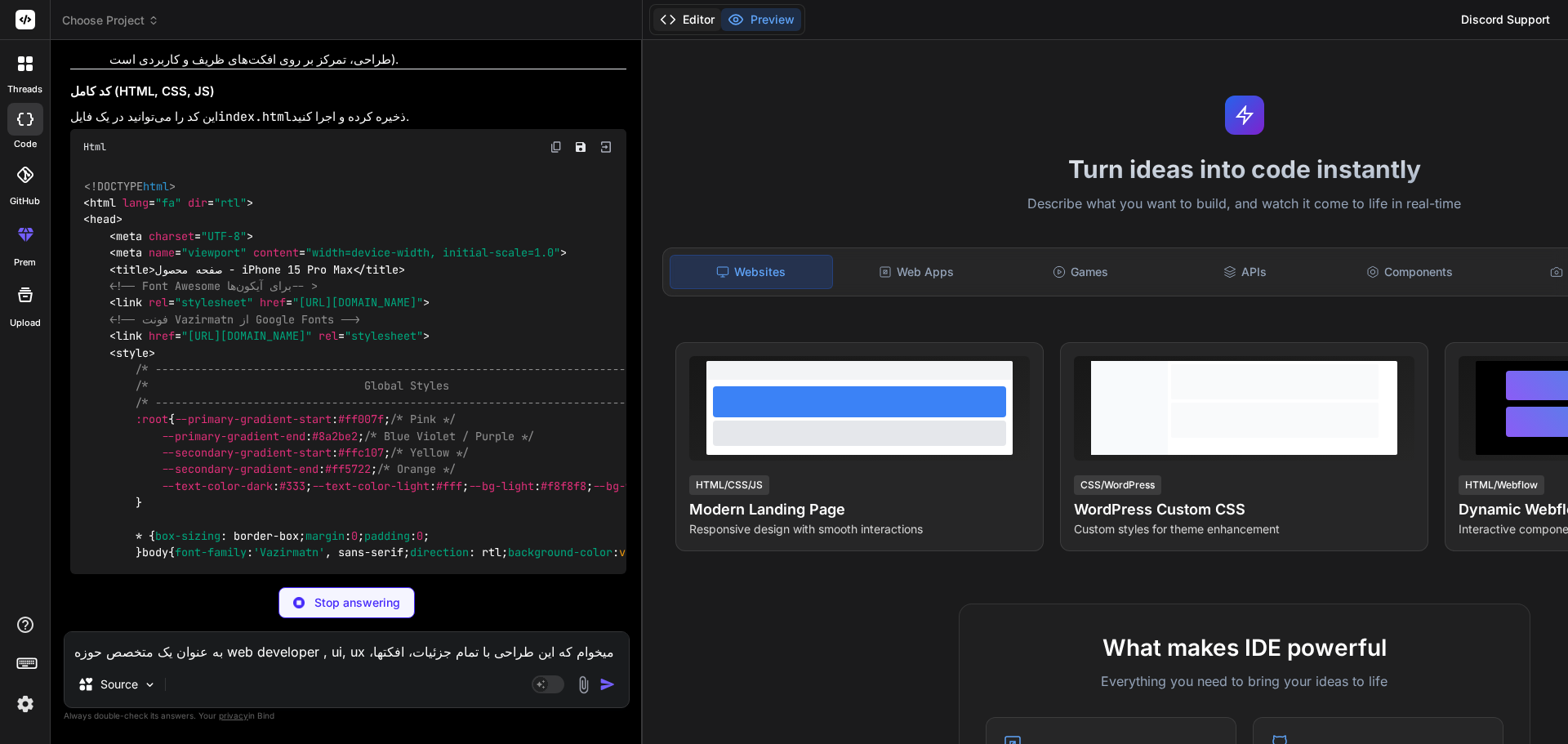
click at [653, 23] on button "Editor" at bounding box center [687, 19] width 68 height 23
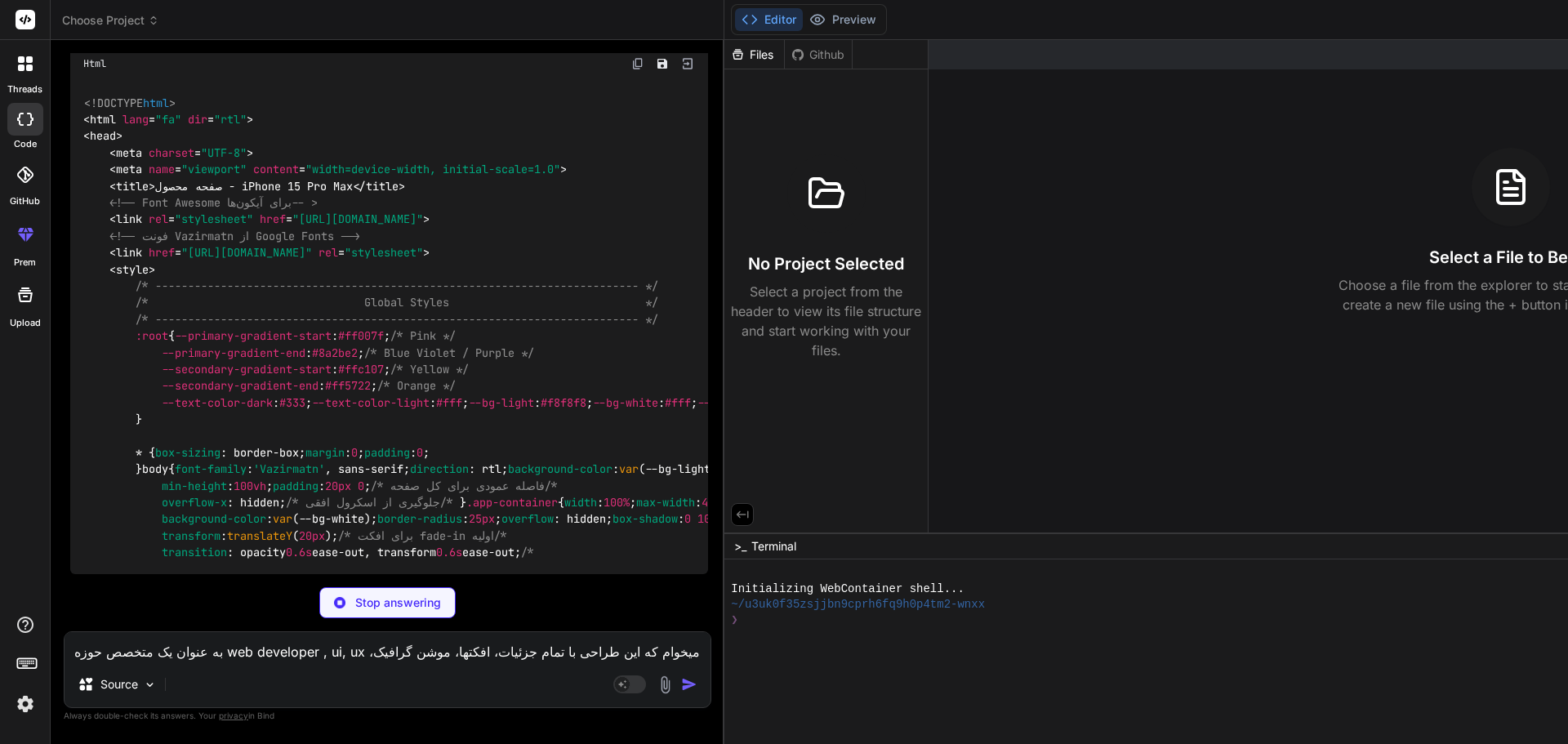
scroll to position [1200, 0]
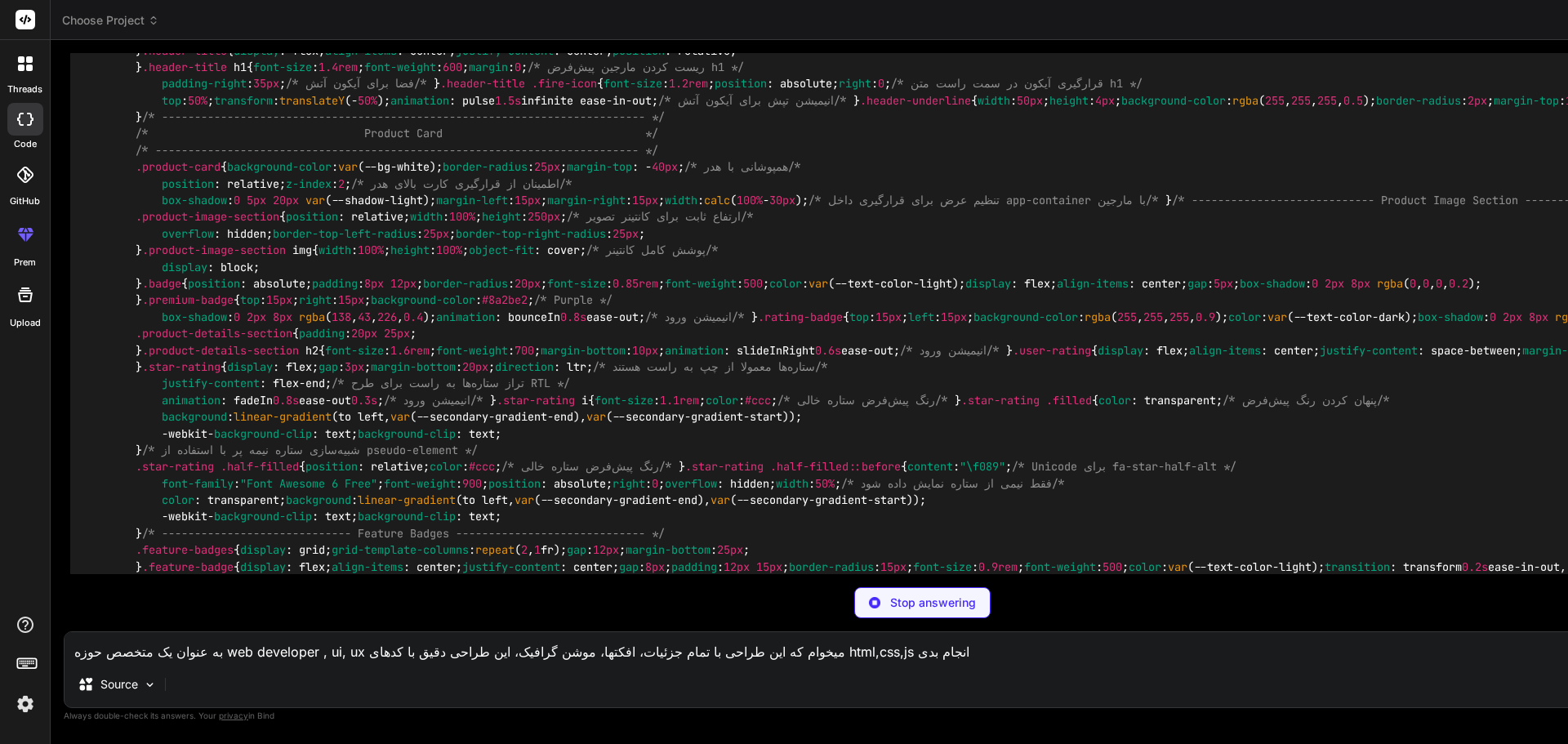
type textarea "x"
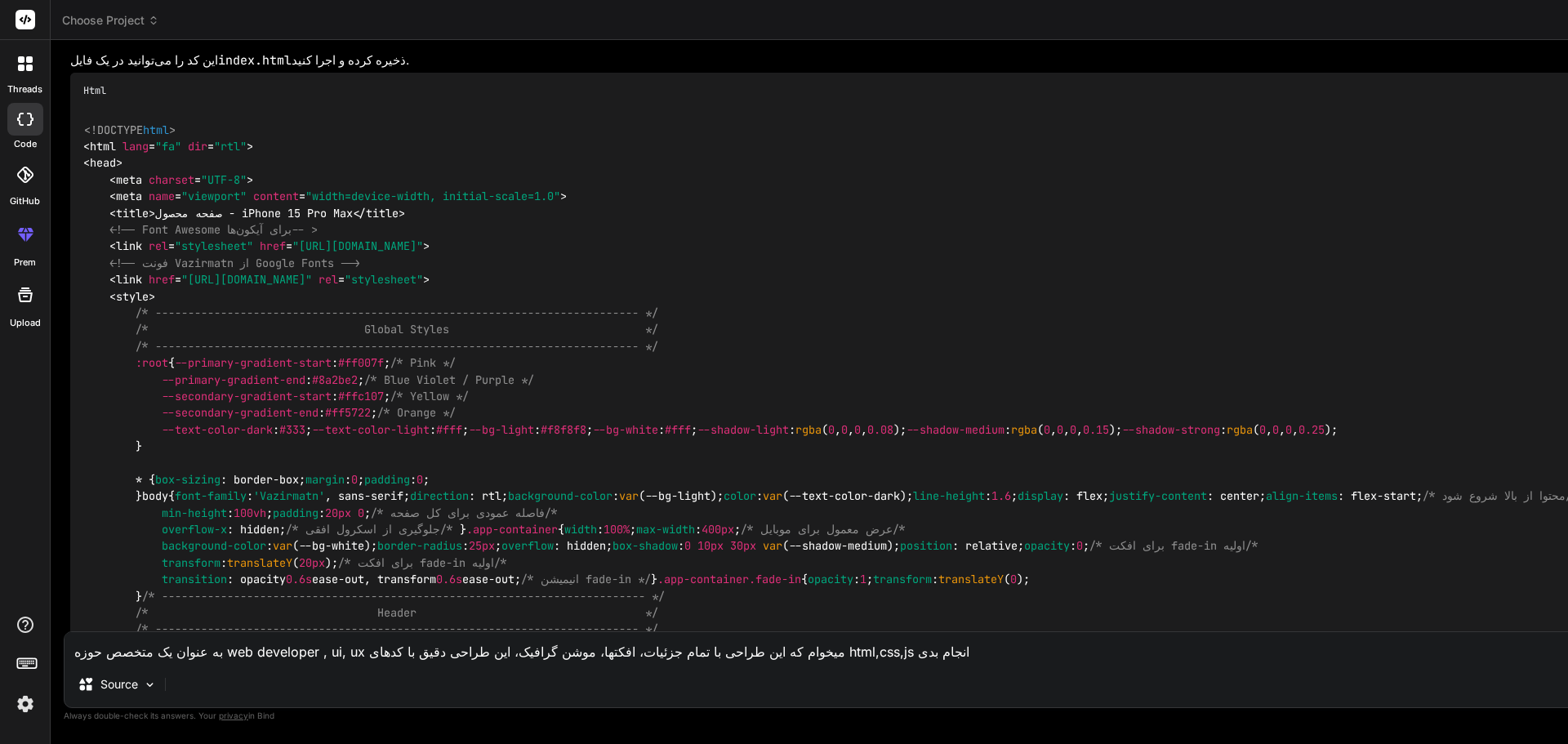
scroll to position [0, 0]
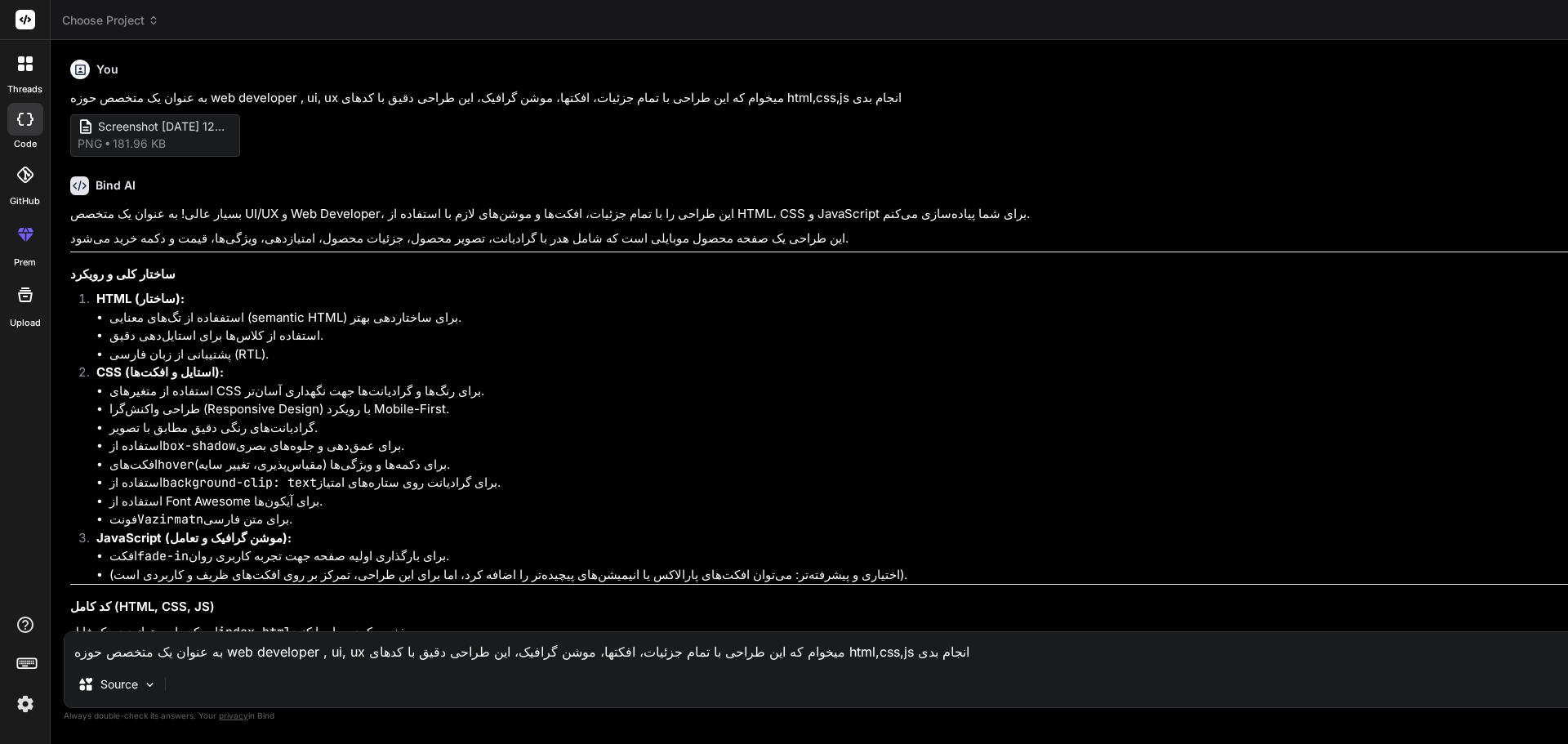
drag, startPoint x: 246, startPoint y: 567, endPoint x: 315, endPoint y: 309, distance: 267.1
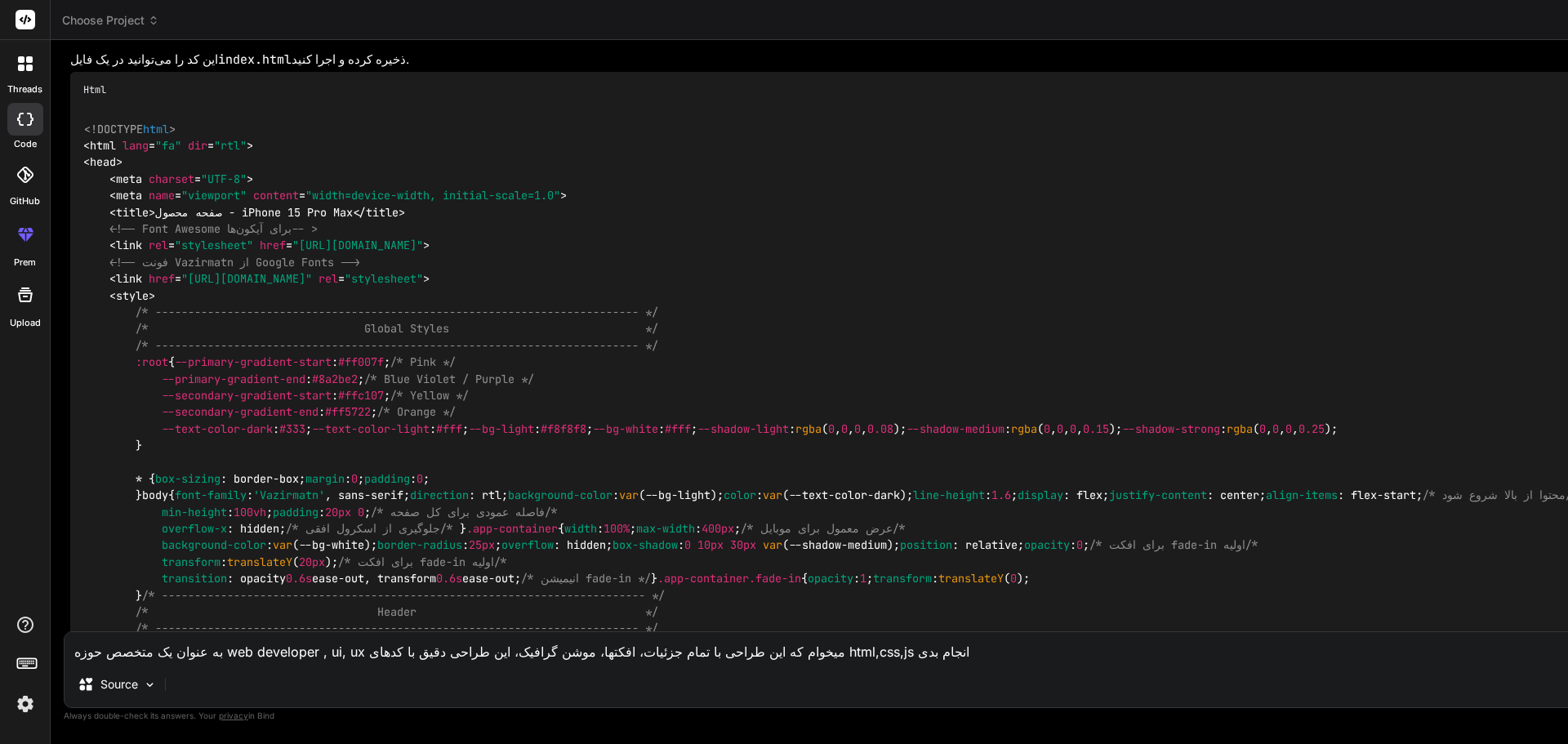
scroll to position [572, 0]
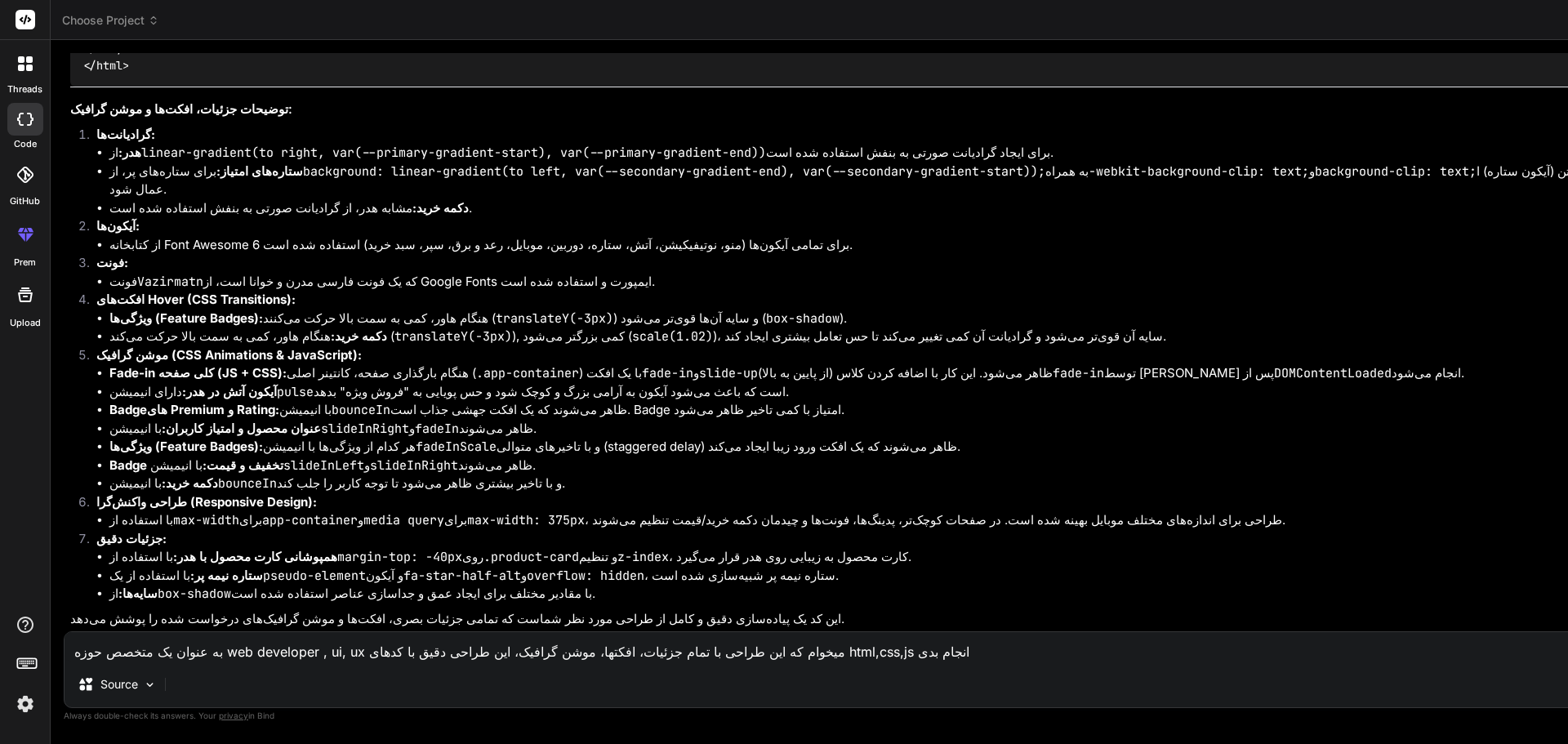
scroll to position [10029, 0]
click at [246, 653] on textarea "به عنوان یک متخصص حوزه web developer , ui, ux میخوام که این طراحی با تمام جزئیا…" at bounding box center [923, 647] width 1716 height 30
paste textarea "حالا میخوام، همینو دقیقا تبدیل کنی به یک افزونه وردپرسی که عنوان اون بالا فروش …"
type textarea "حالا میخوام، همینو دقیقا تبدیل کنی به یک افزونه وردپرسی که عنوان اون بالا فروش …"
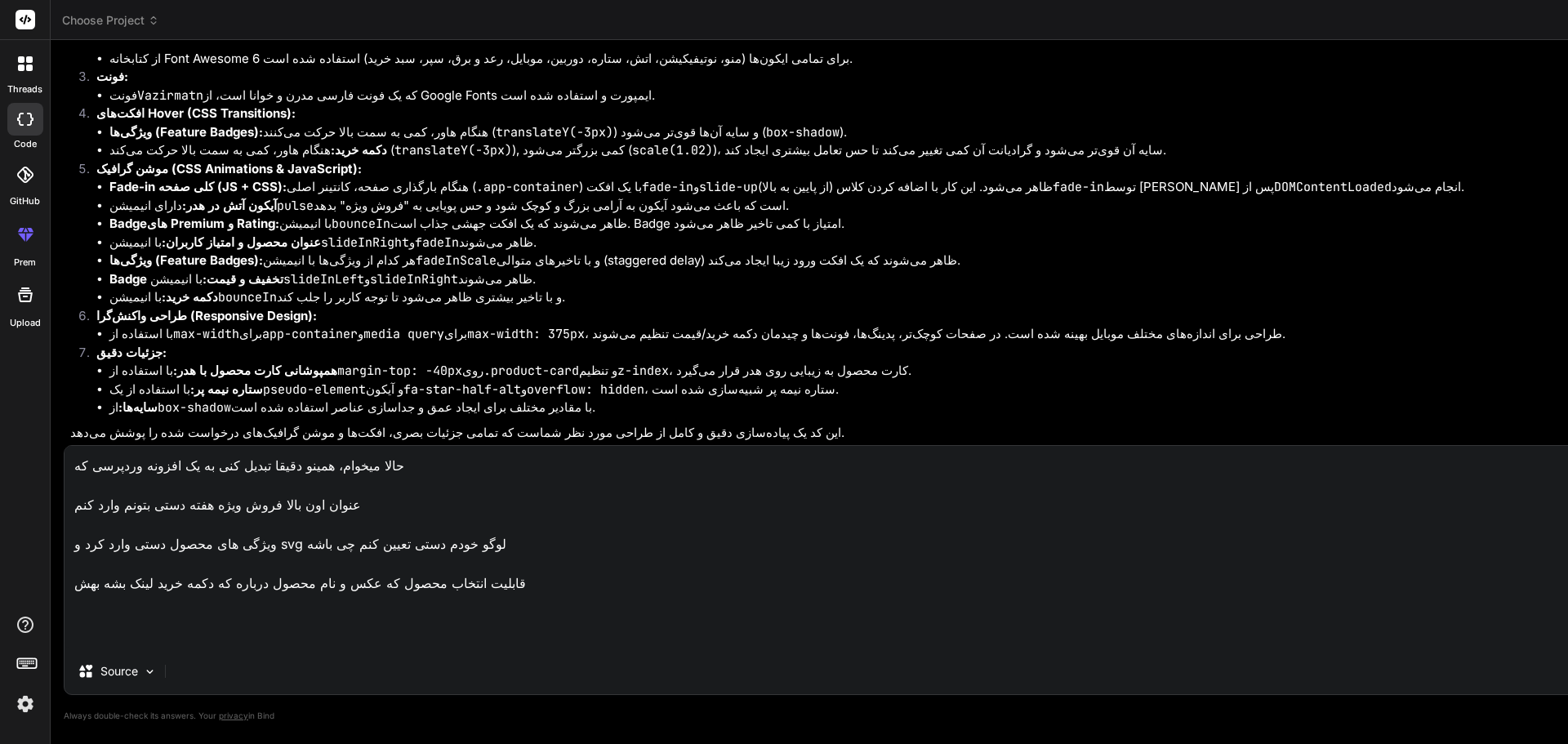
type textarea "x"
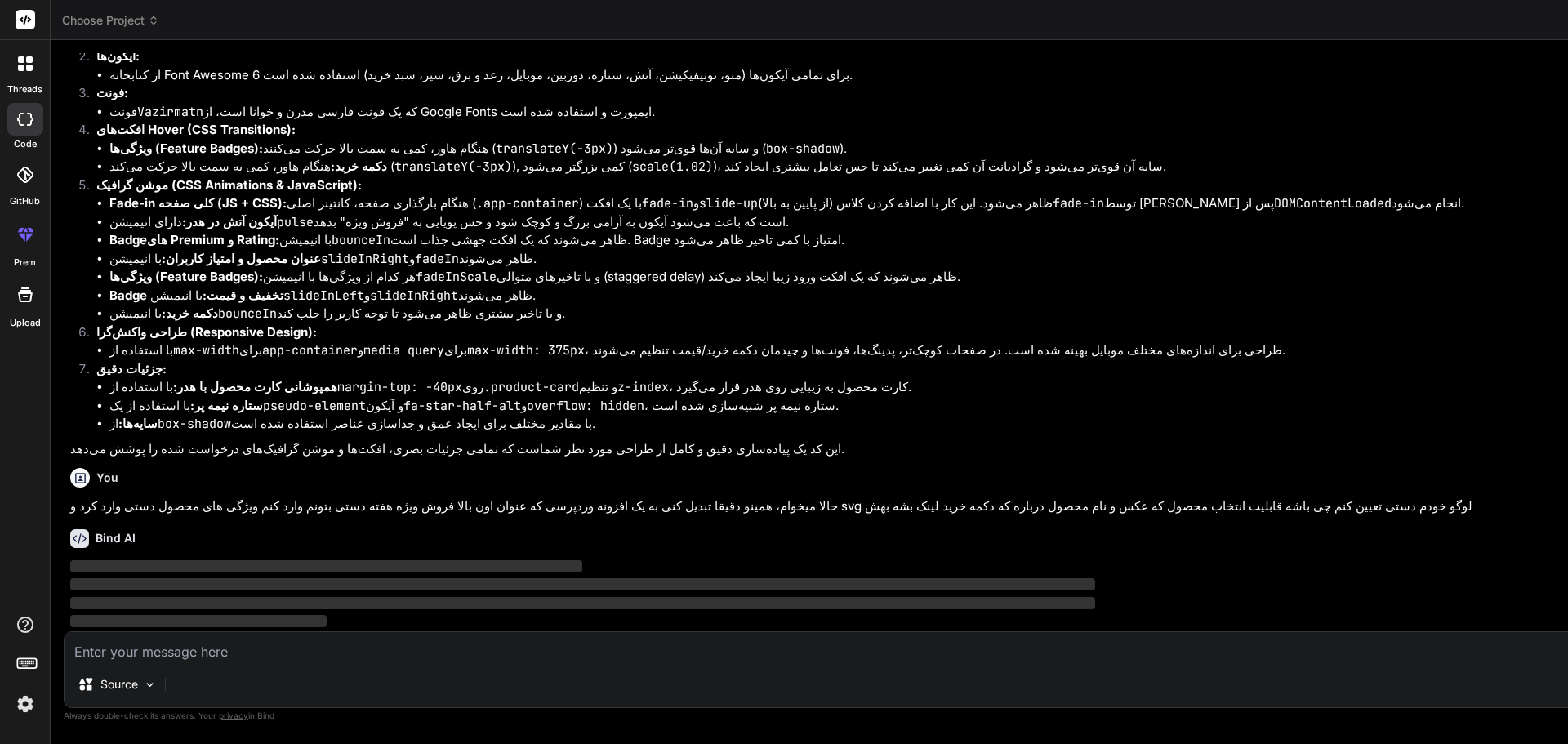
scroll to position [10236, 0]
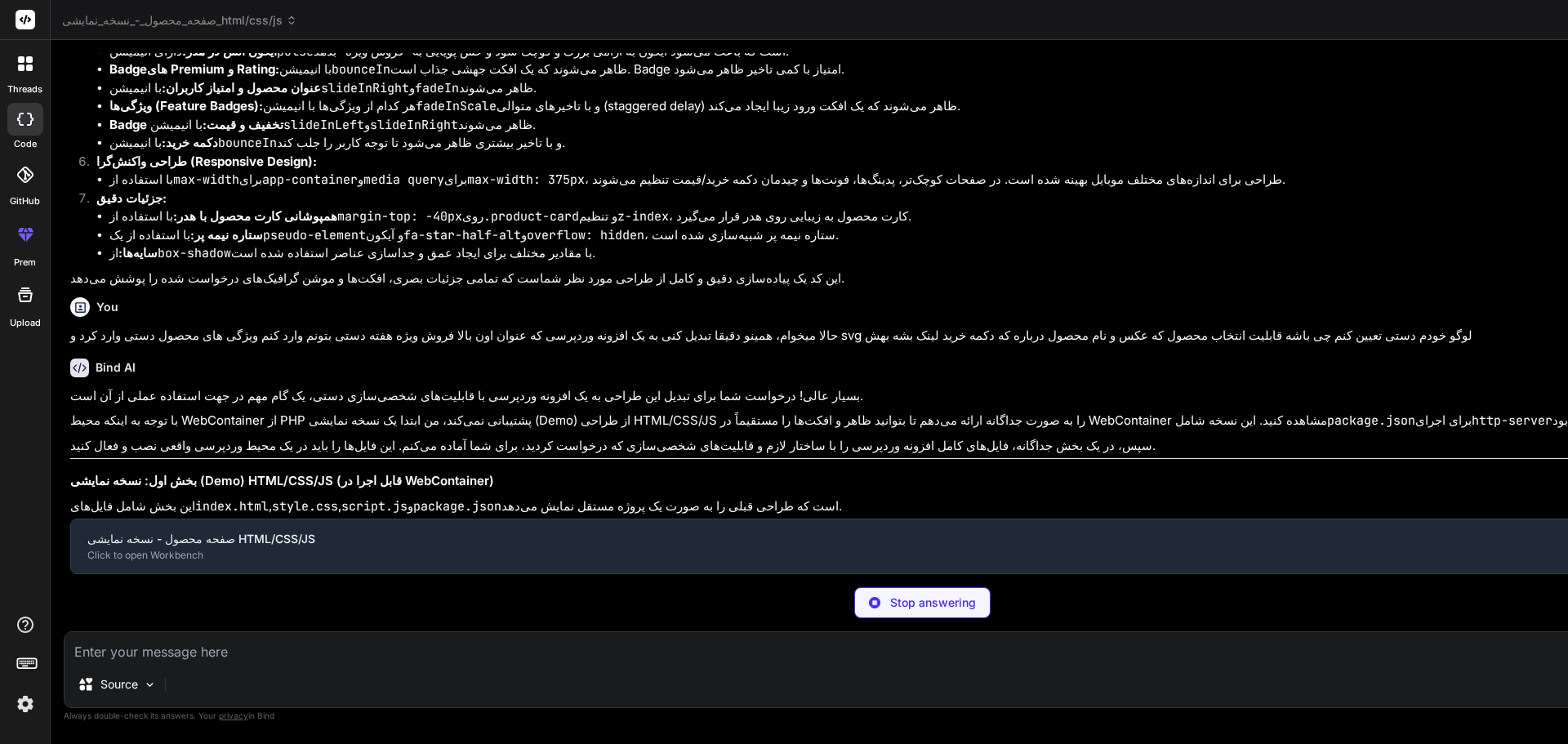
type textarea "x"
type textarea ">"
type textarea "x"
type textarea "er; } }"
type textarea "x"
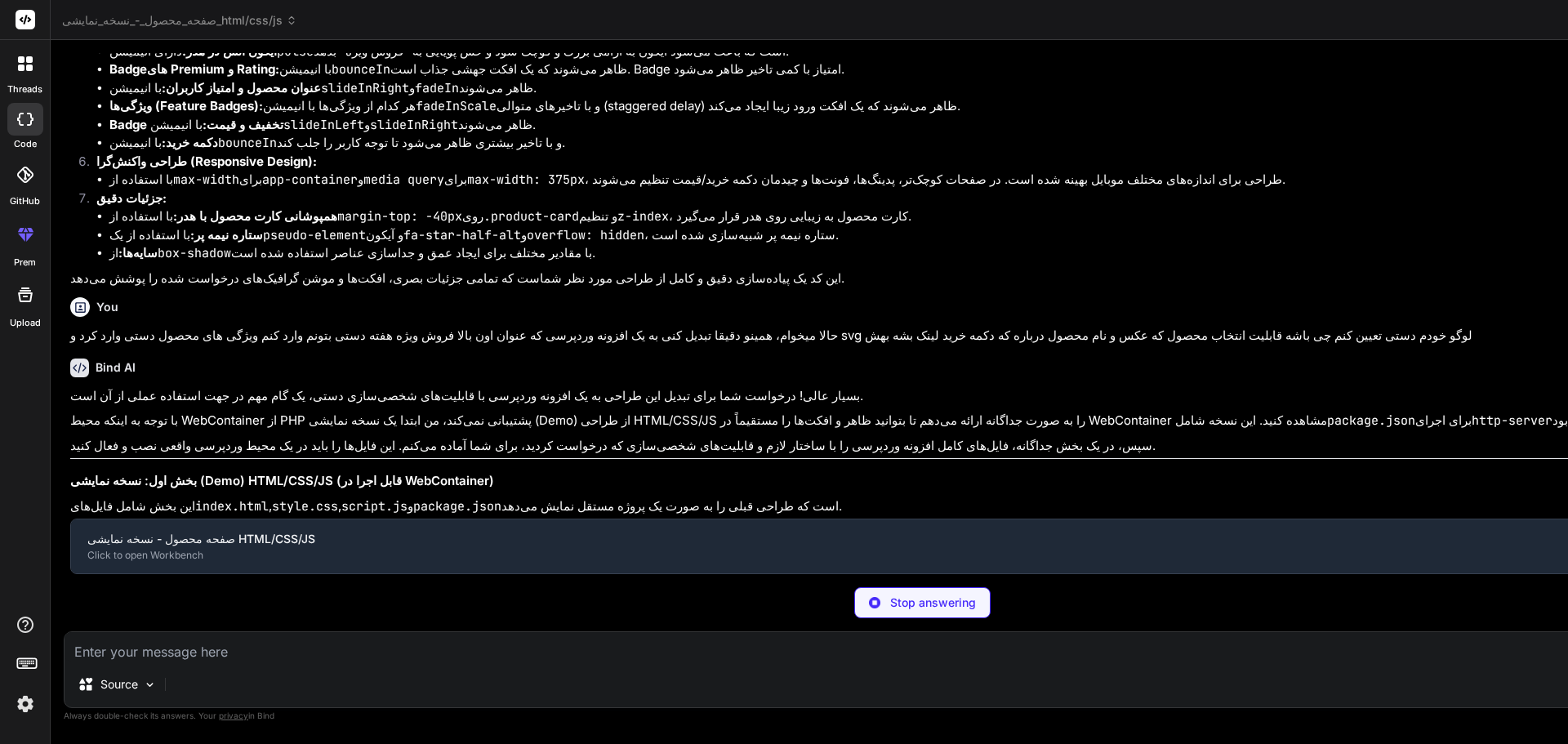
type textarea "n'); });"
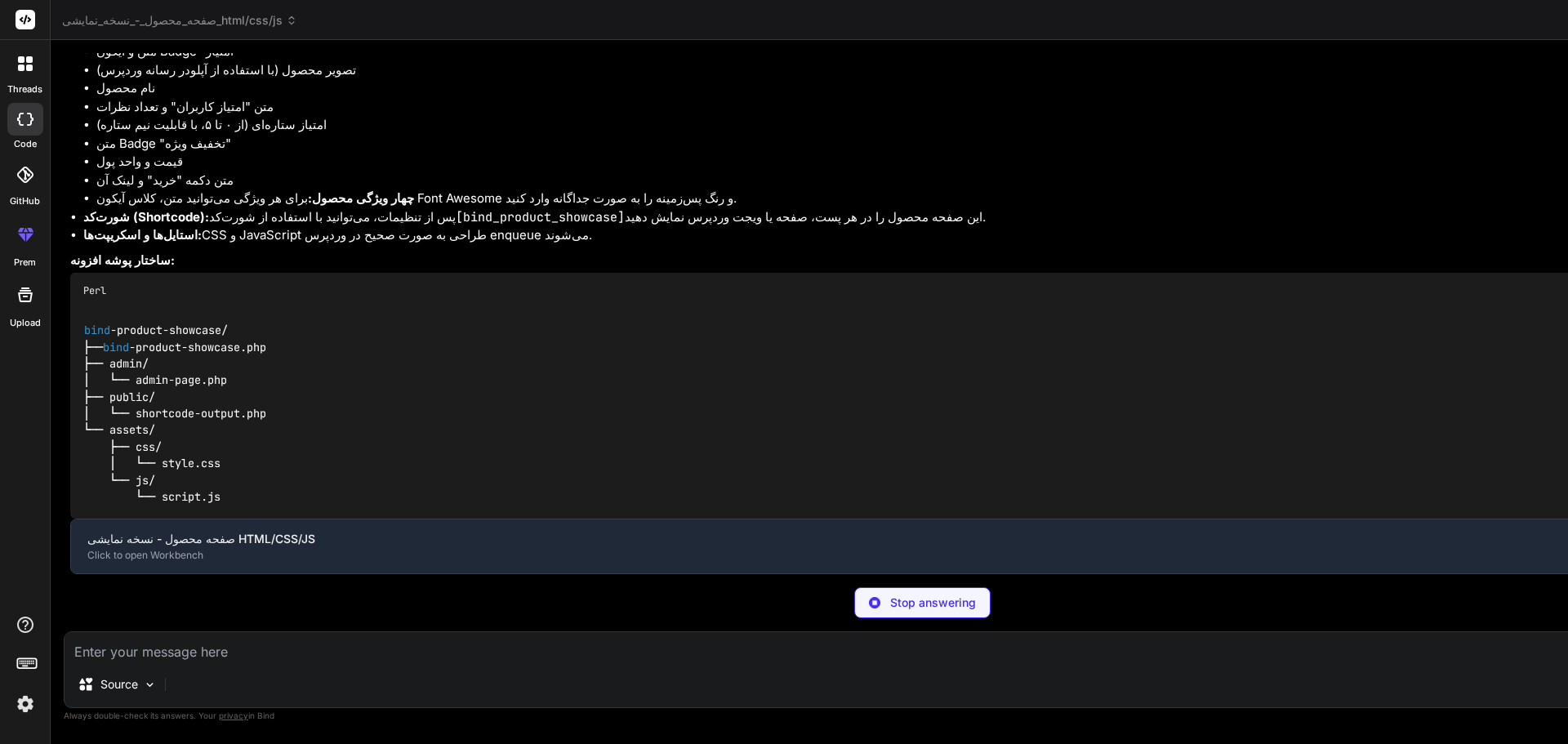
type textarea "x"
type textarea "owcase();"
type textarea "x"
type textarea ">"
type textarea "x"
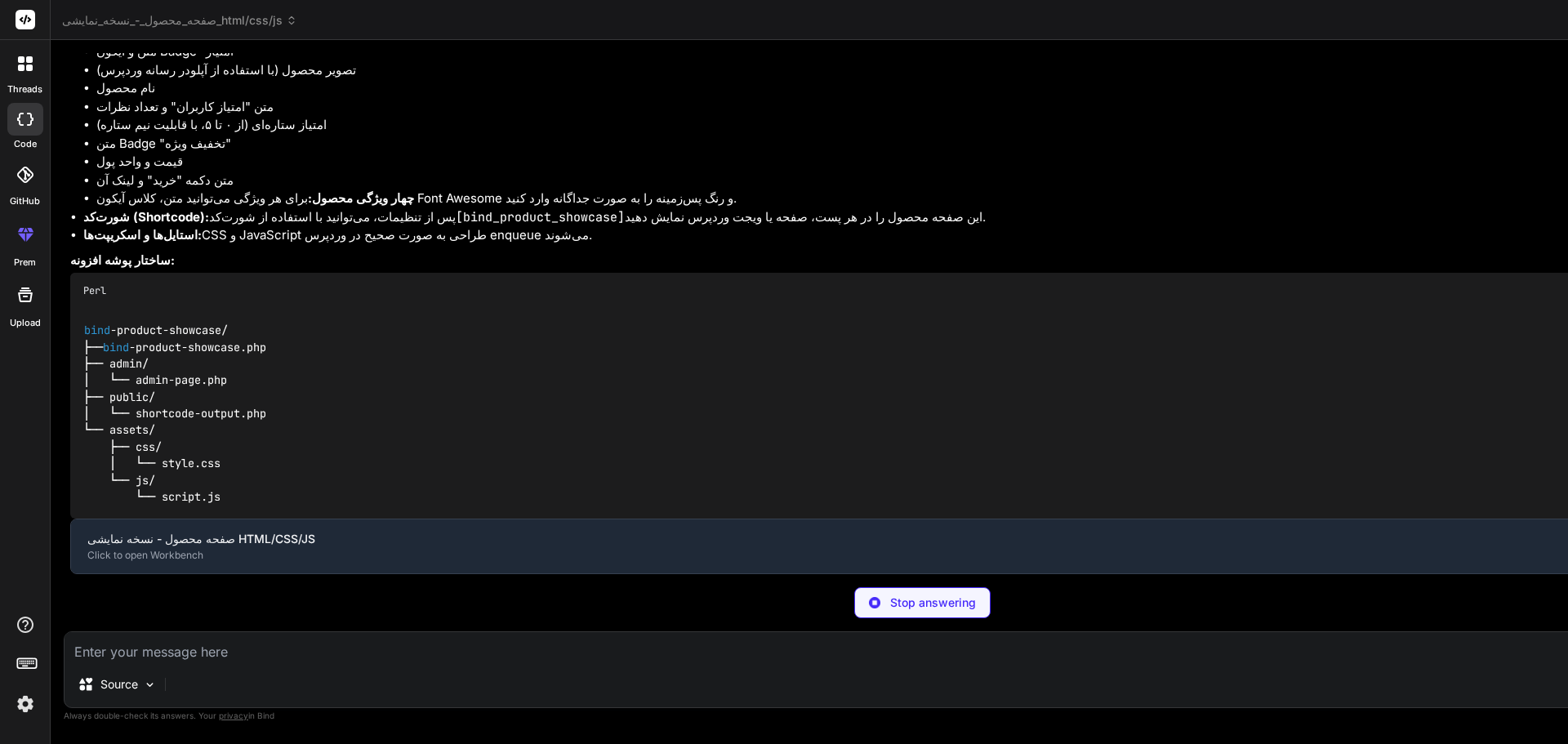
type textarea "owcase();"
type textarea "x"
type textarea "} new BPS_Product_Showcase();"
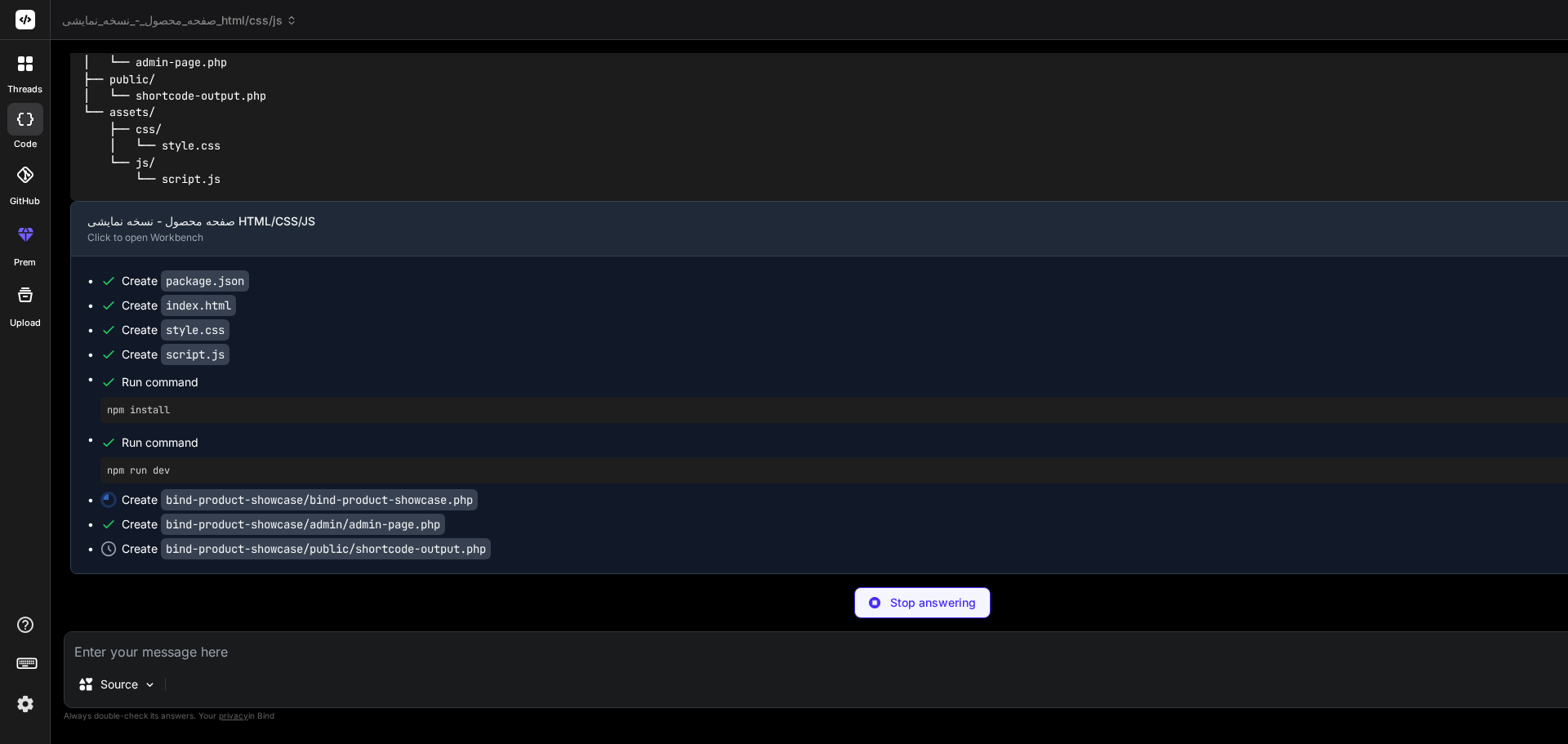
type textarea "x"
type textarea "var urlField = button.prevAll('.bps-media-url'); var previewDiv = [DOMAIN_NAME]…"
type textarea "x"
type textarea "</a> </div> </div> </main> </div>"
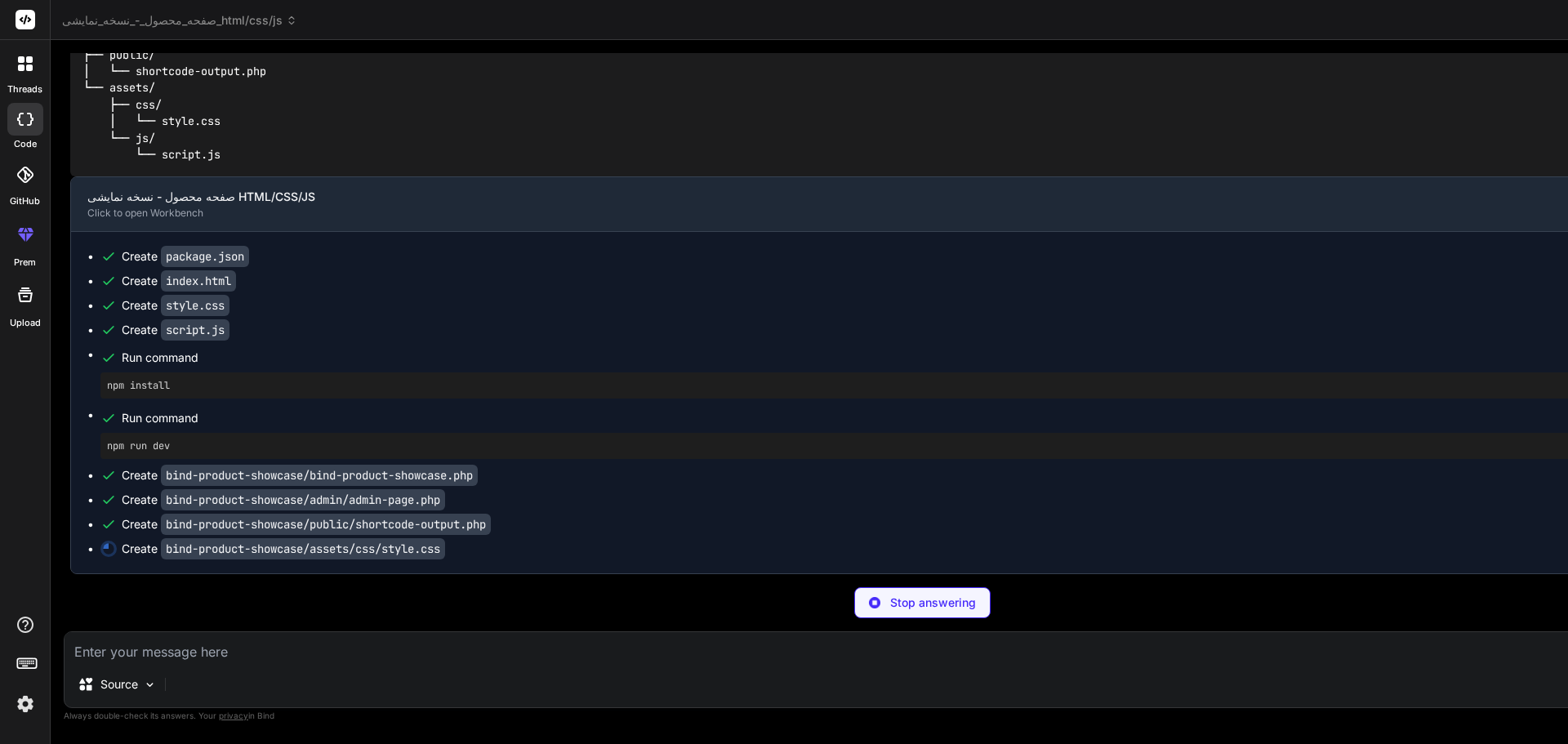
scroll to position [10971, 0]
type textarea "x"
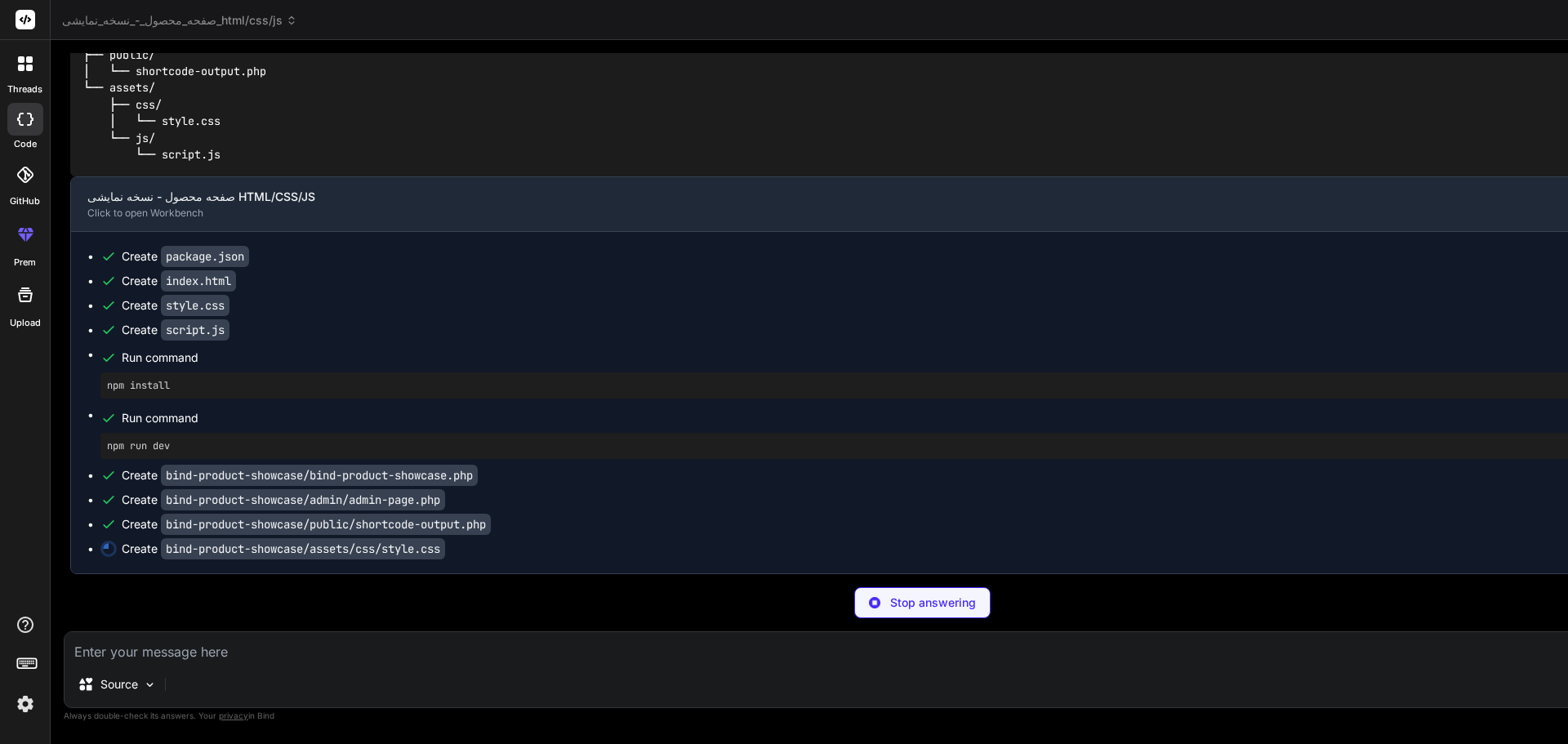
type textarea "}"
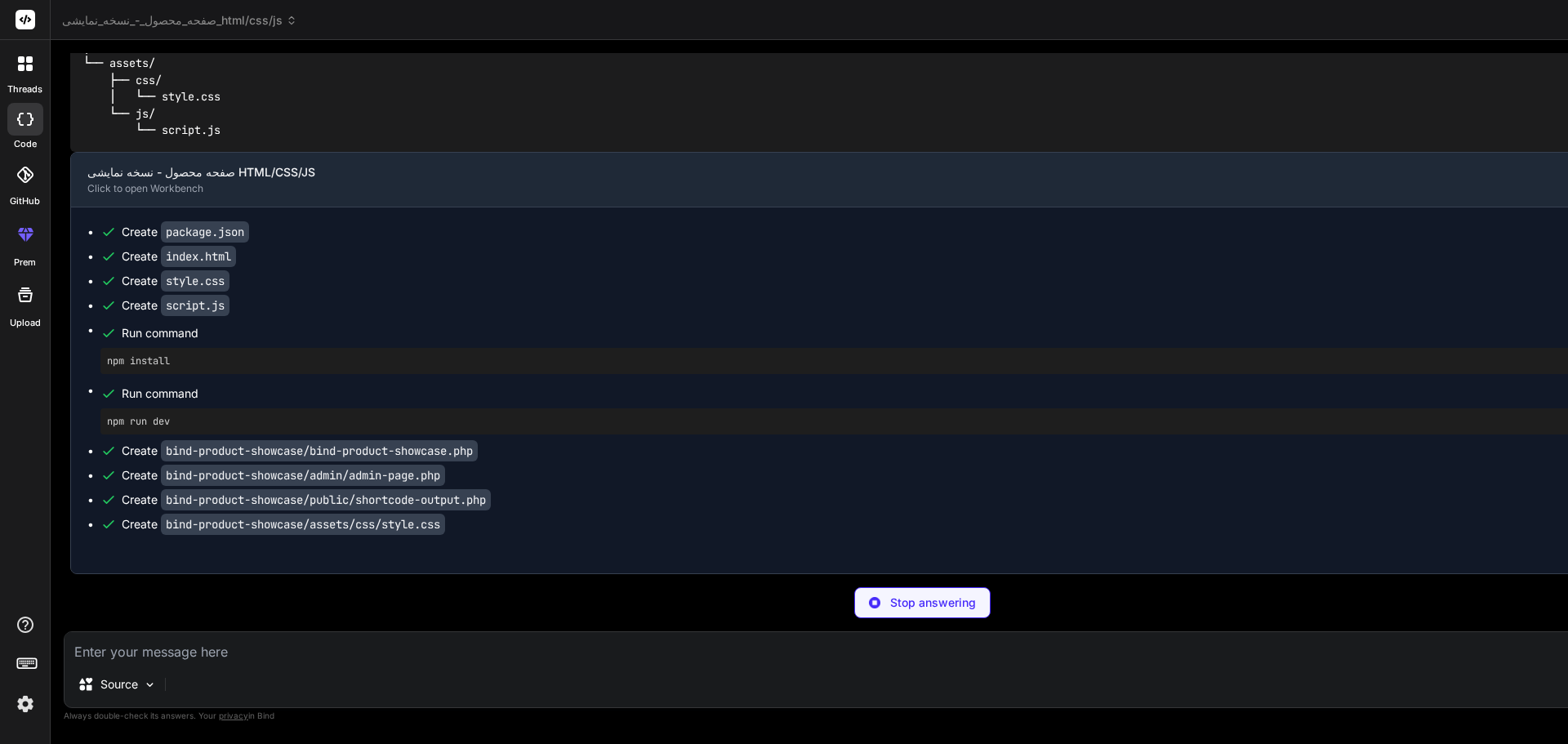
type textarea "x"
type textarea "document.addEventListener('DOMContentLoaded', () => { const appContainer = docu…"
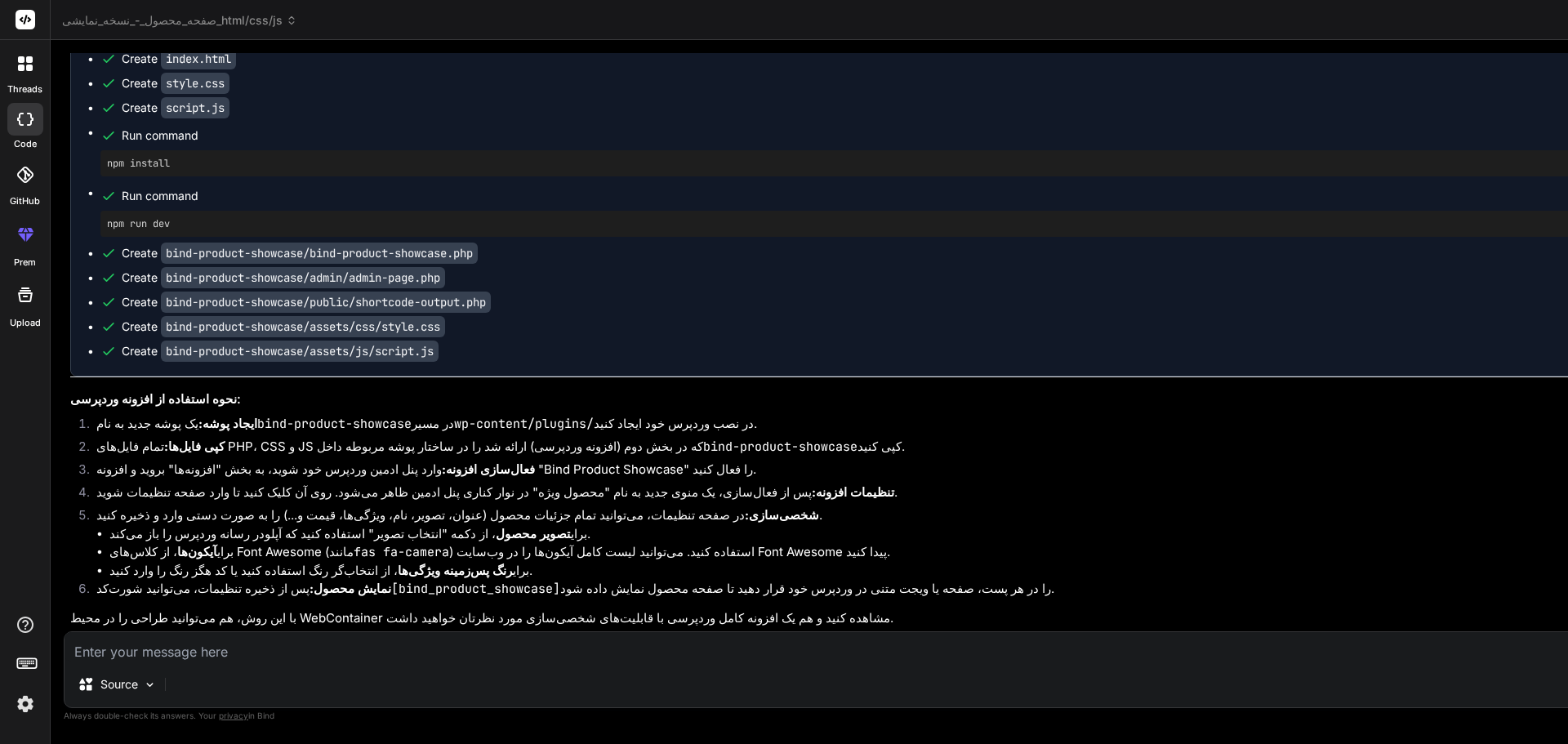
scroll to position [11827, 0]
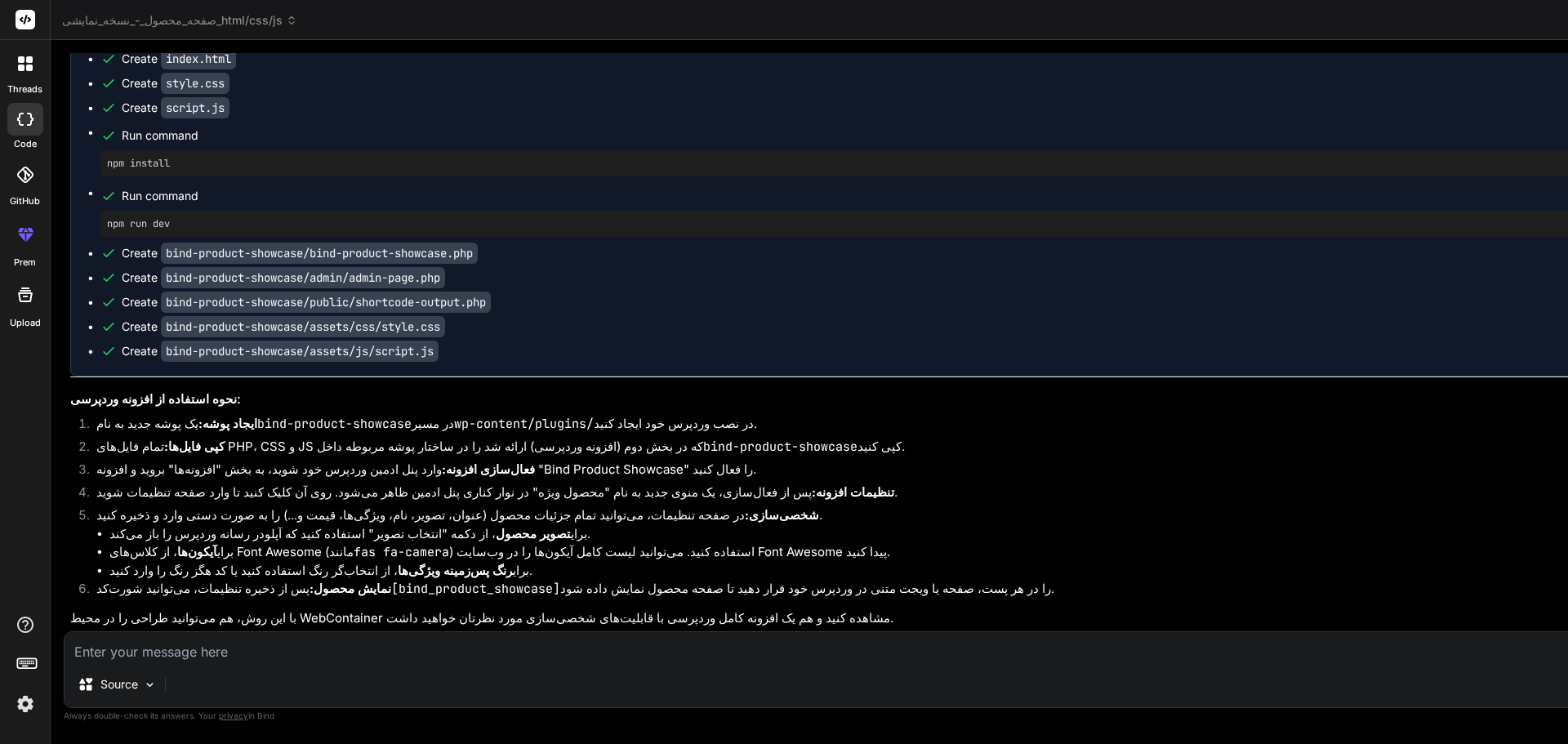
click at [336, 506] on li "شخصی‌سازی: در صفحه تنظیمات، می‌توانید تمام جزئیات محصول (عنوان، تصویر، نام، ویژ…" at bounding box center [930, 542] width 1695 height 73
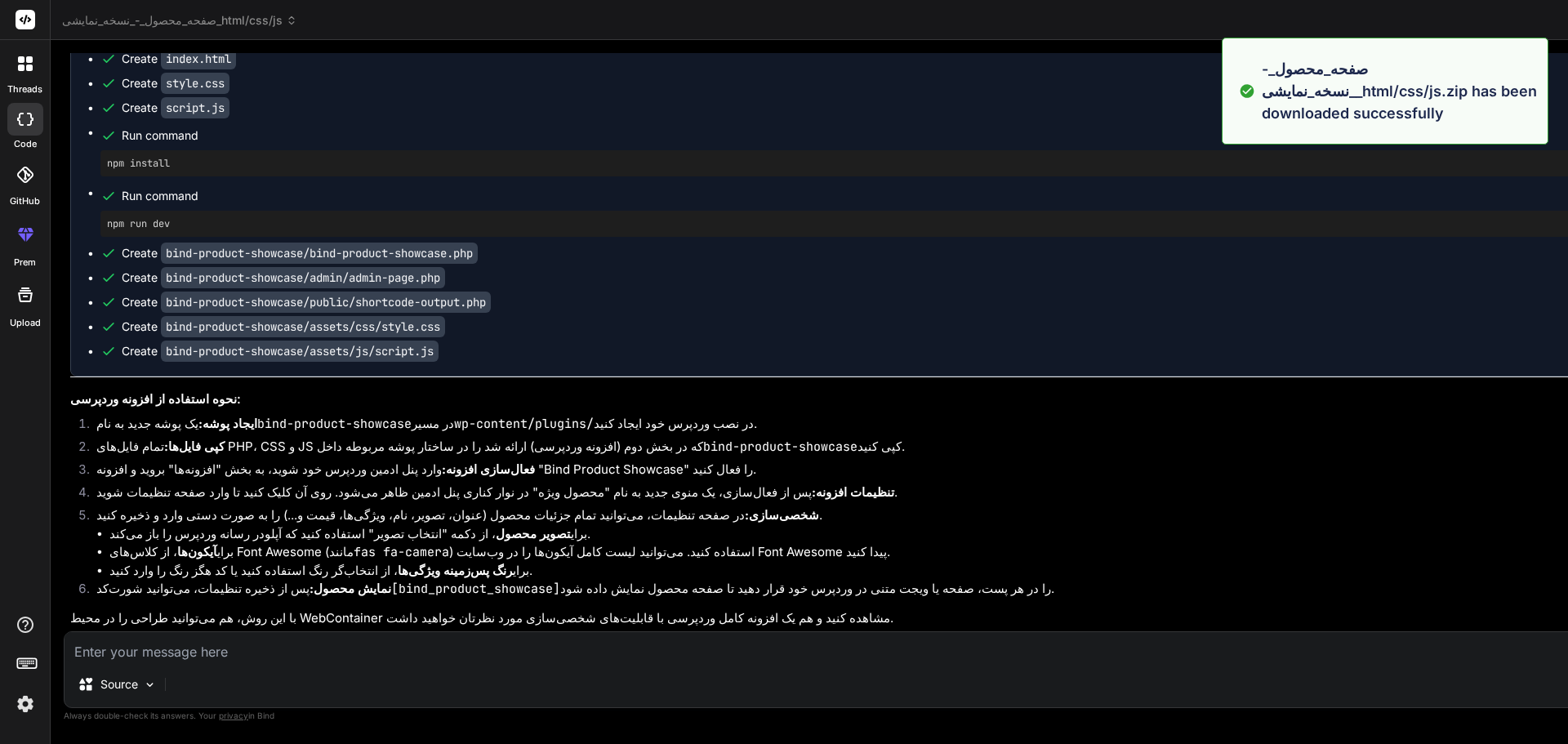
type textarea "x"
